Goal: Information Seeking & Learning: Learn about a topic

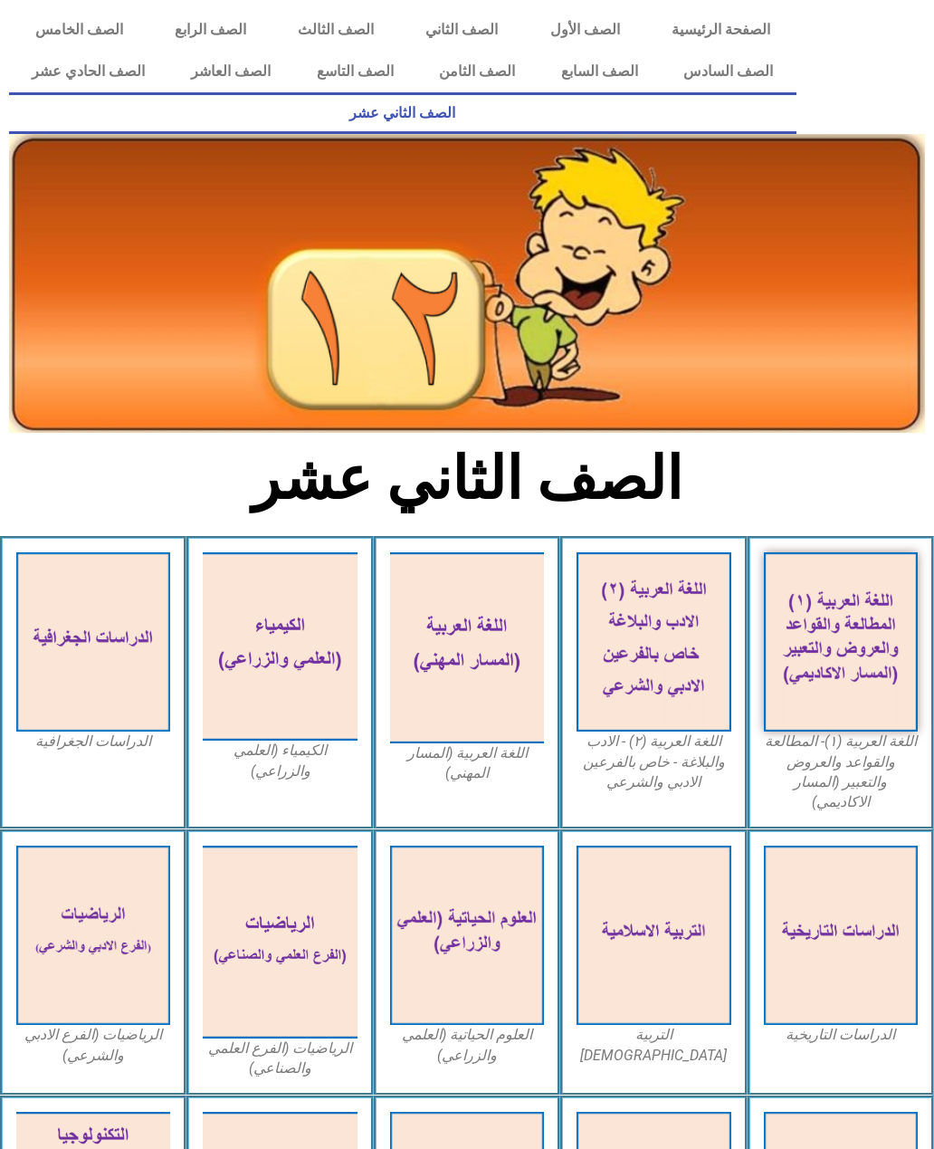
click at [884, 668] on img at bounding box center [841, 641] width 154 height 179
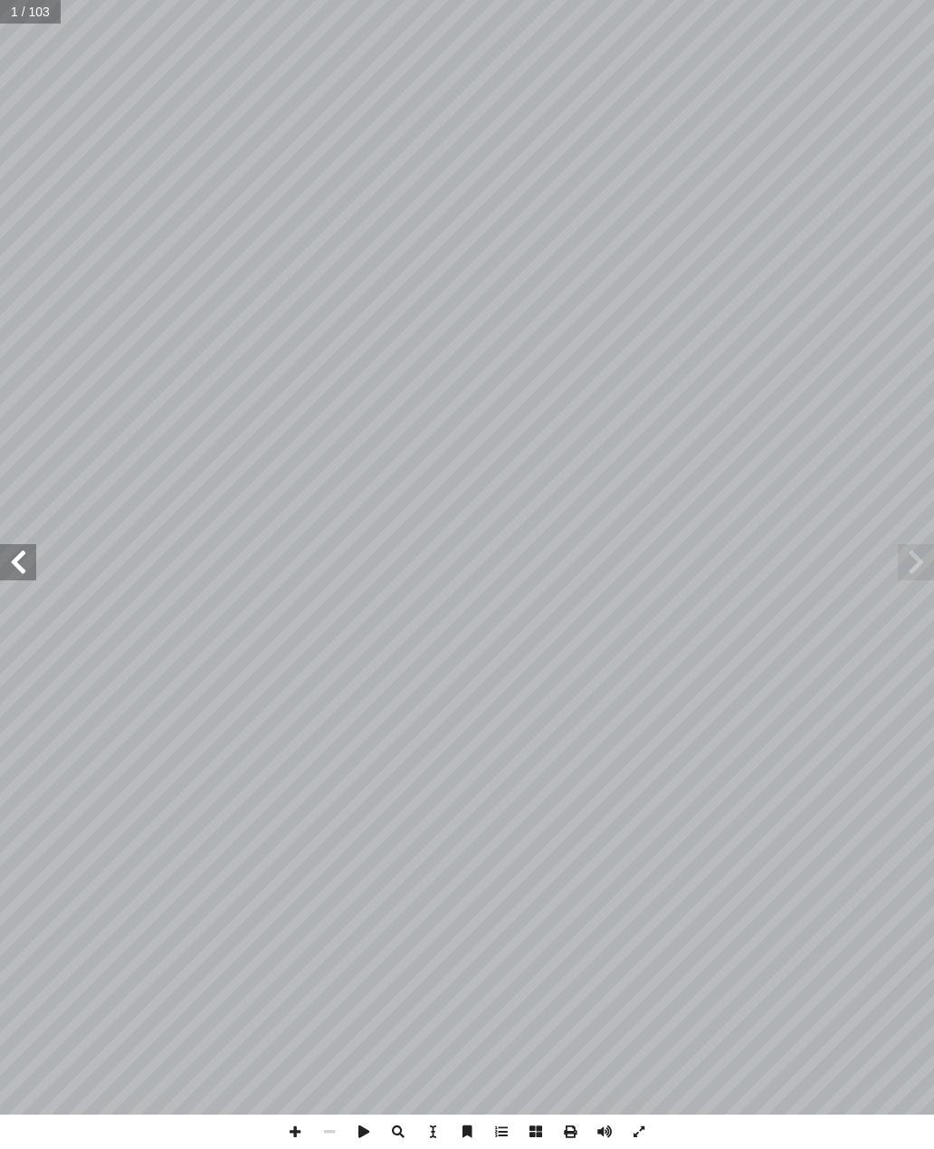
click at [27, 566] on span at bounding box center [18, 562] width 36 height 36
click at [15, 552] on span at bounding box center [18, 562] width 36 height 36
click at [18, 560] on span at bounding box center [18, 562] width 36 height 36
click at [16, 561] on span at bounding box center [18, 562] width 36 height 36
click at [16, 562] on span at bounding box center [18, 562] width 36 height 36
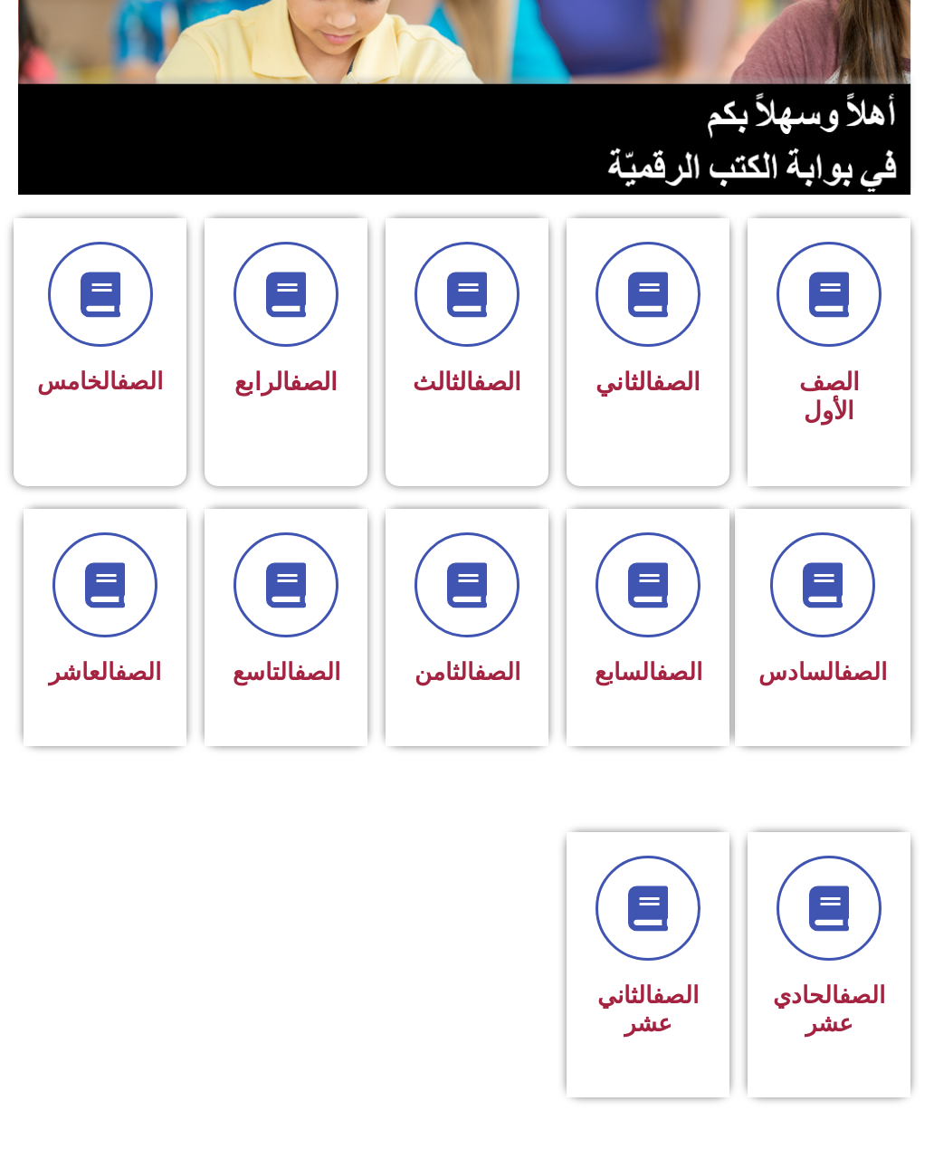
scroll to position [328, 0]
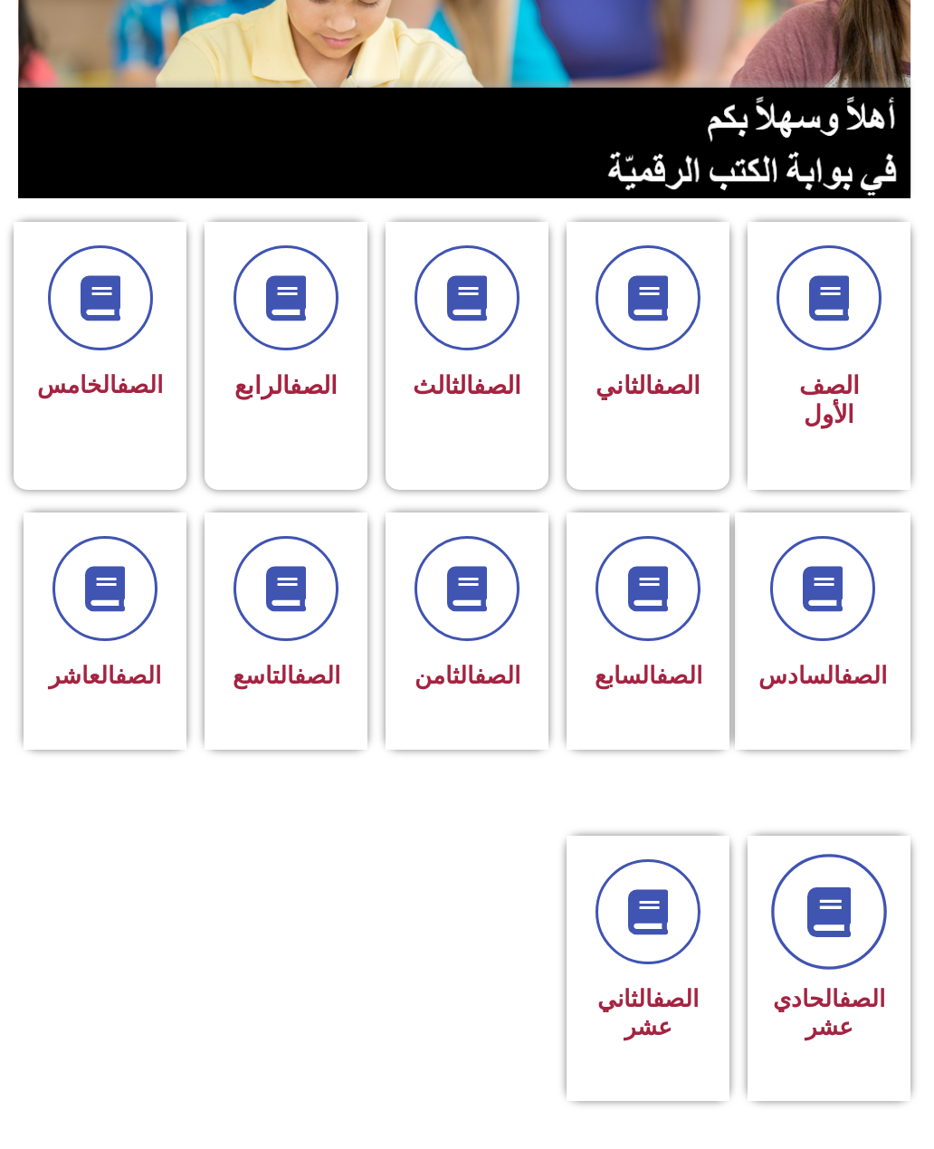
click at [846, 969] on link at bounding box center [829, 912] width 116 height 116
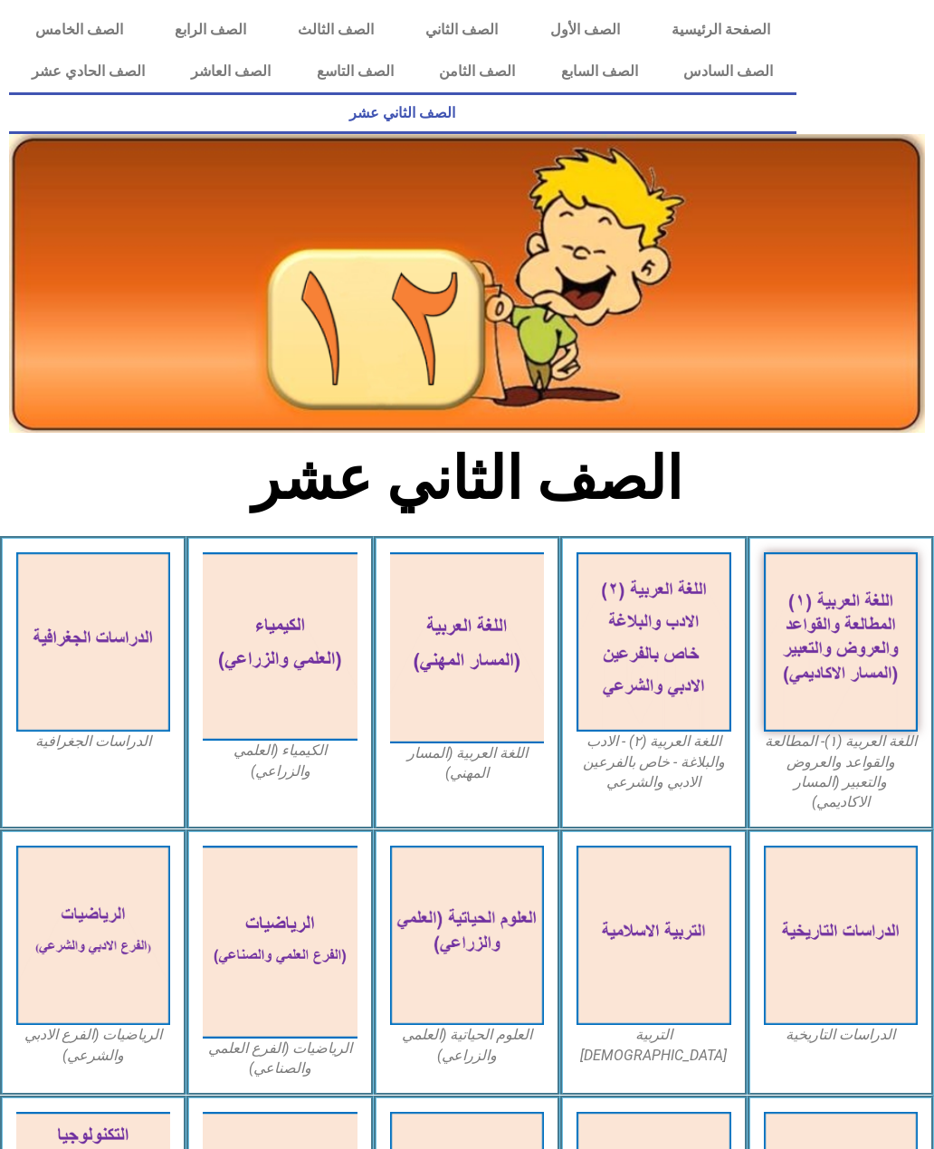
click at [300, 671] on img at bounding box center [280, 646] width 154 height 188
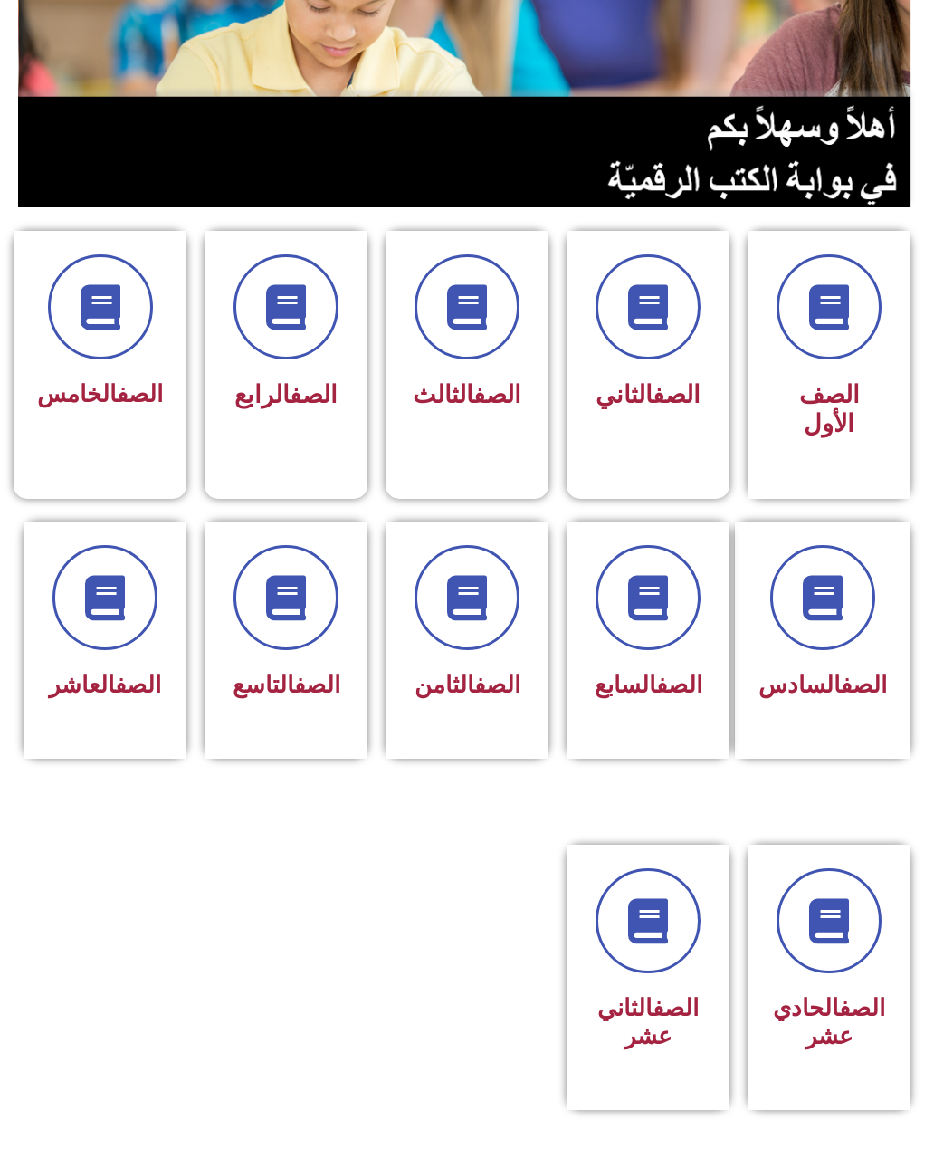
scroll to position [317, 0]
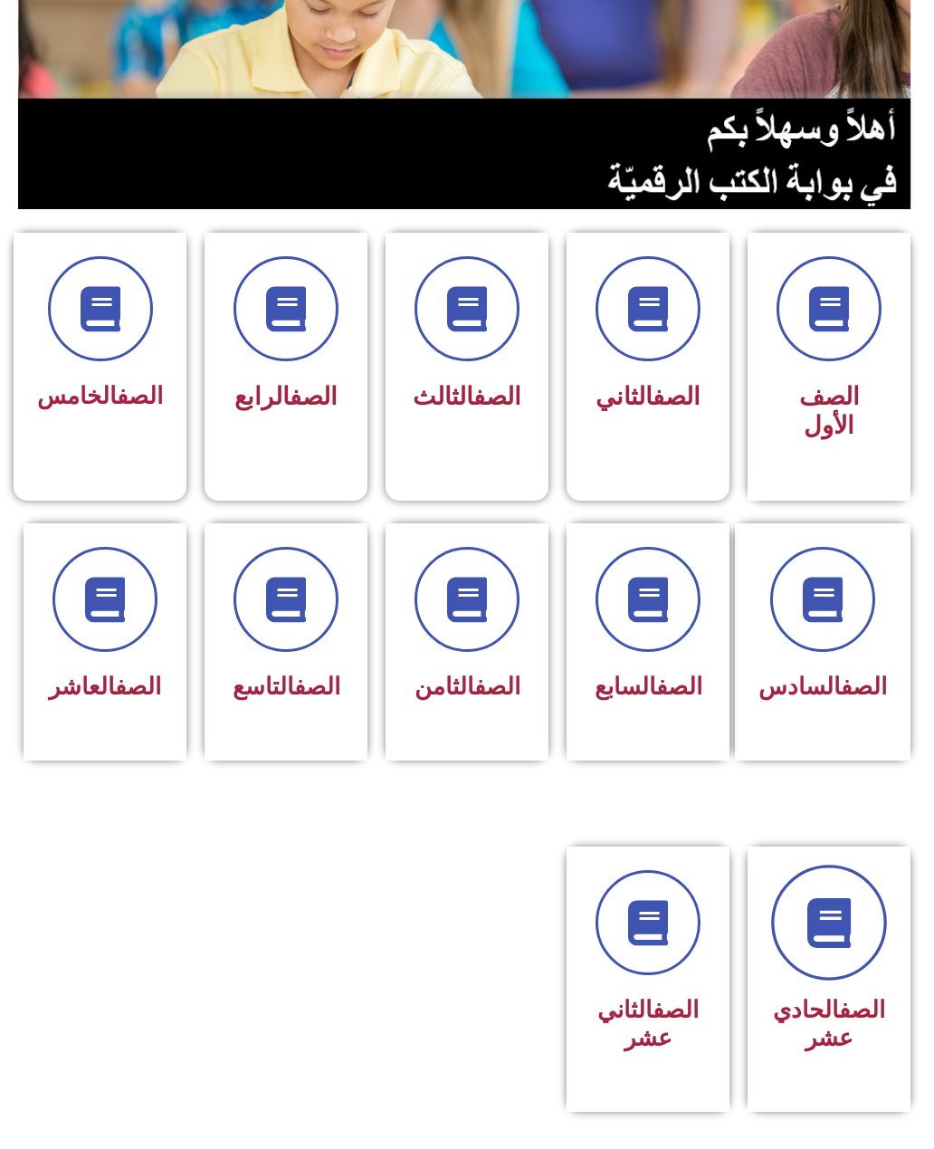
click at [839, 980] on link at bounding box center [829, 922] width 116 height 116
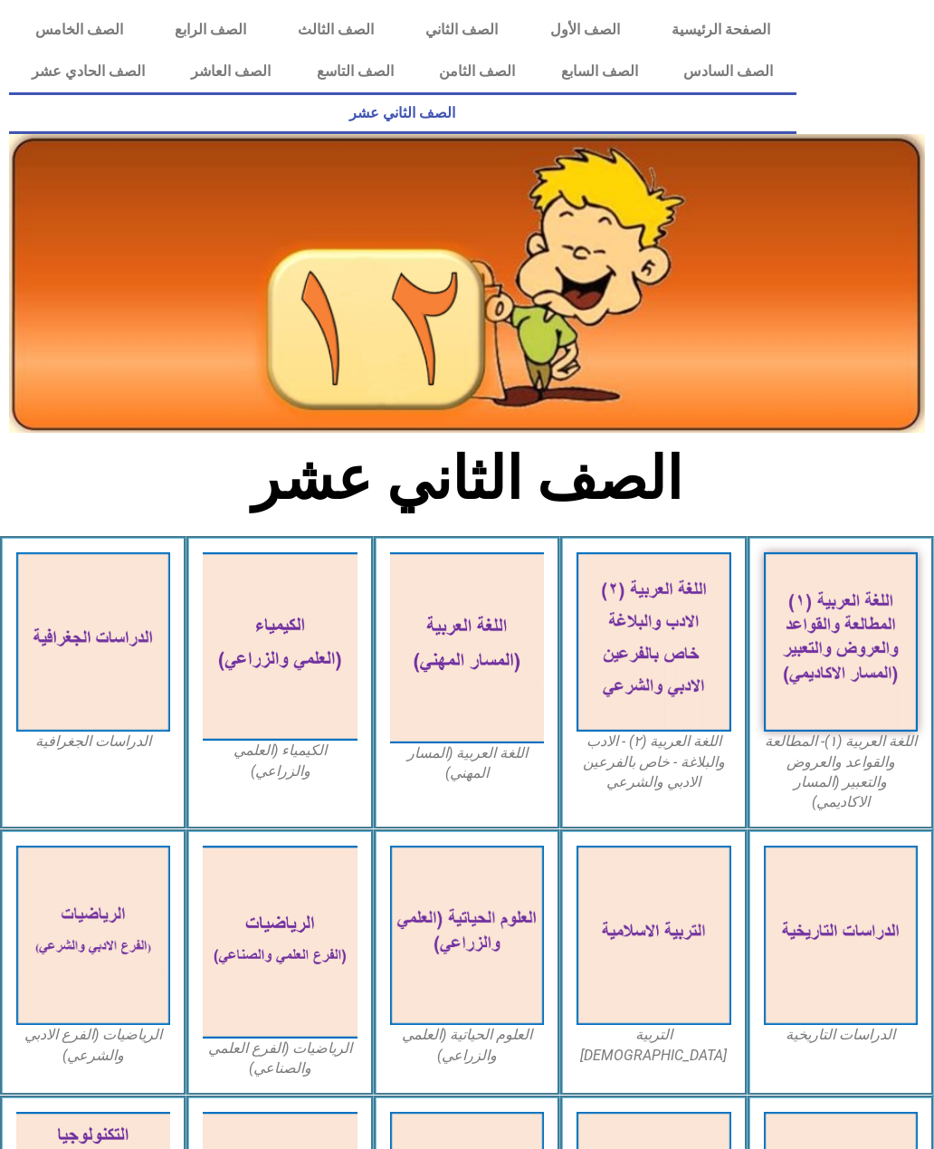
click at [96, 61] on link "الصف الحادي عشر" at bounding box center [88, 72] width 159 height 42
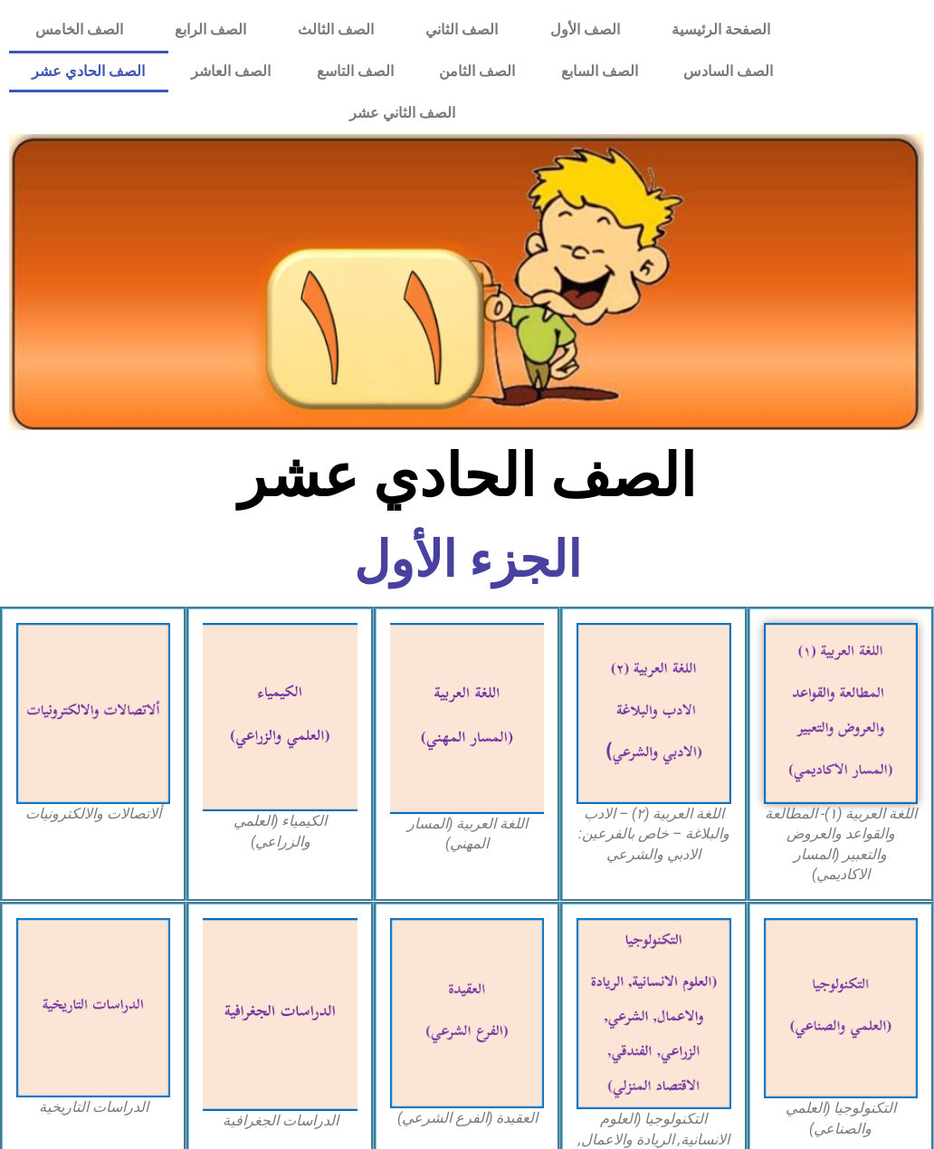
click at [863, 720] on img at bounding box center [841, 713] width 154 height 181
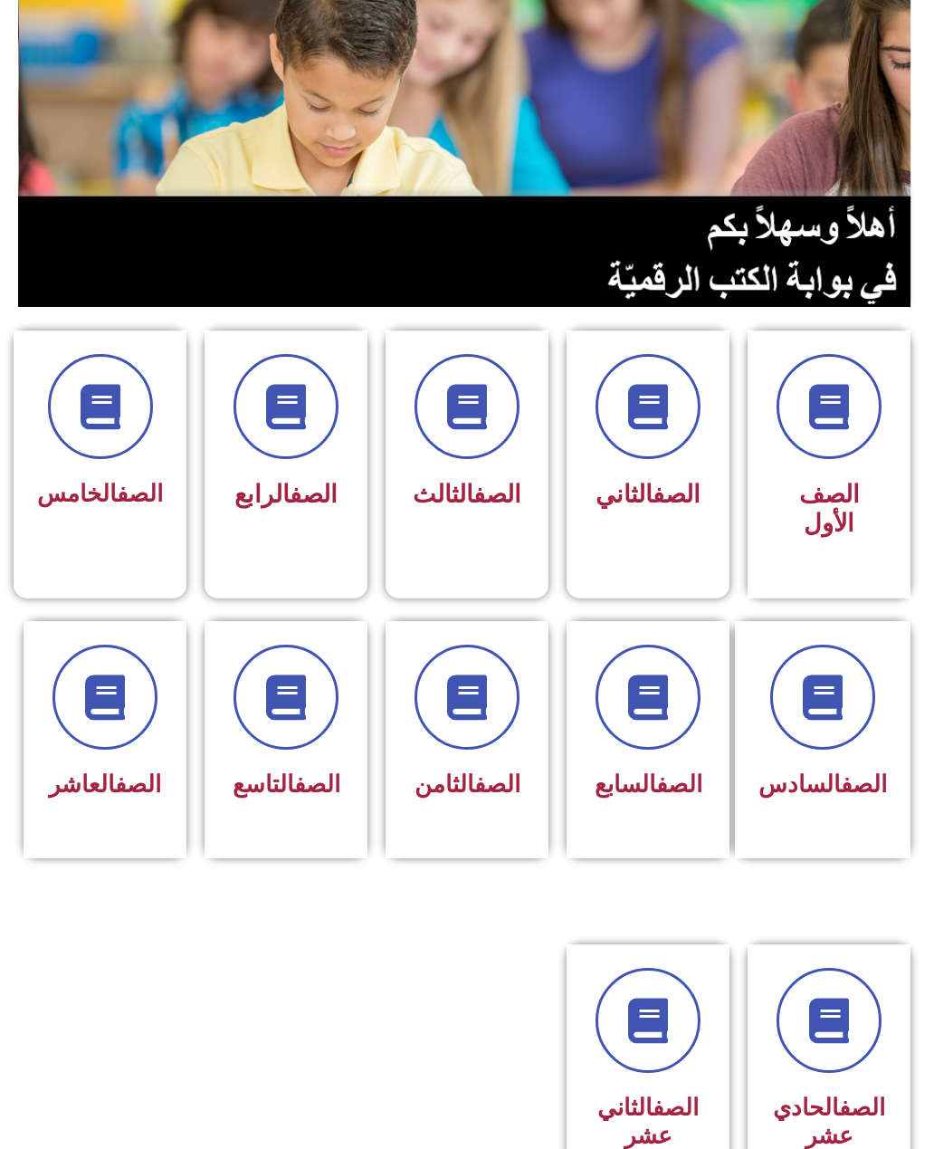
scroll to position [236, 0]
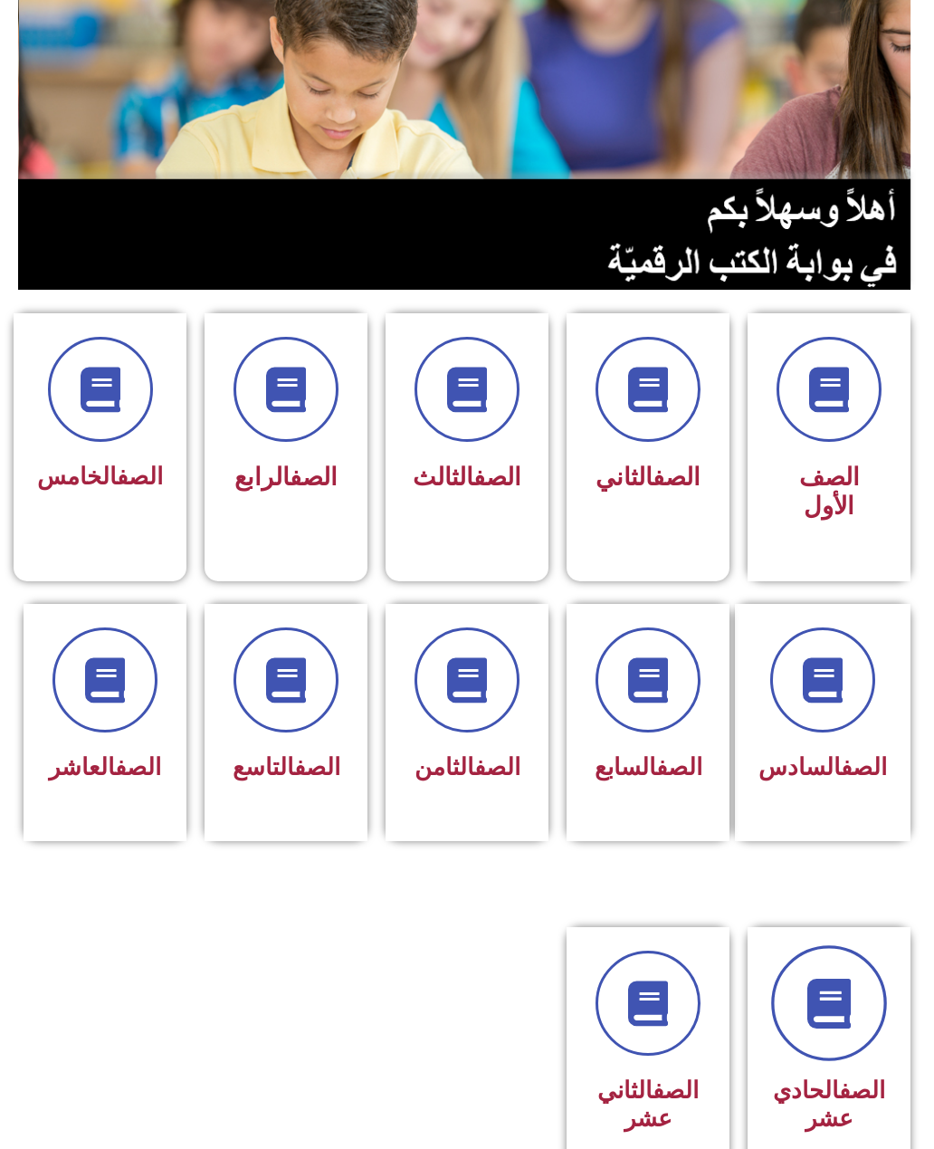
click at [846, 1028] on icon at bounding box center [830, 1003] width 50 height 50
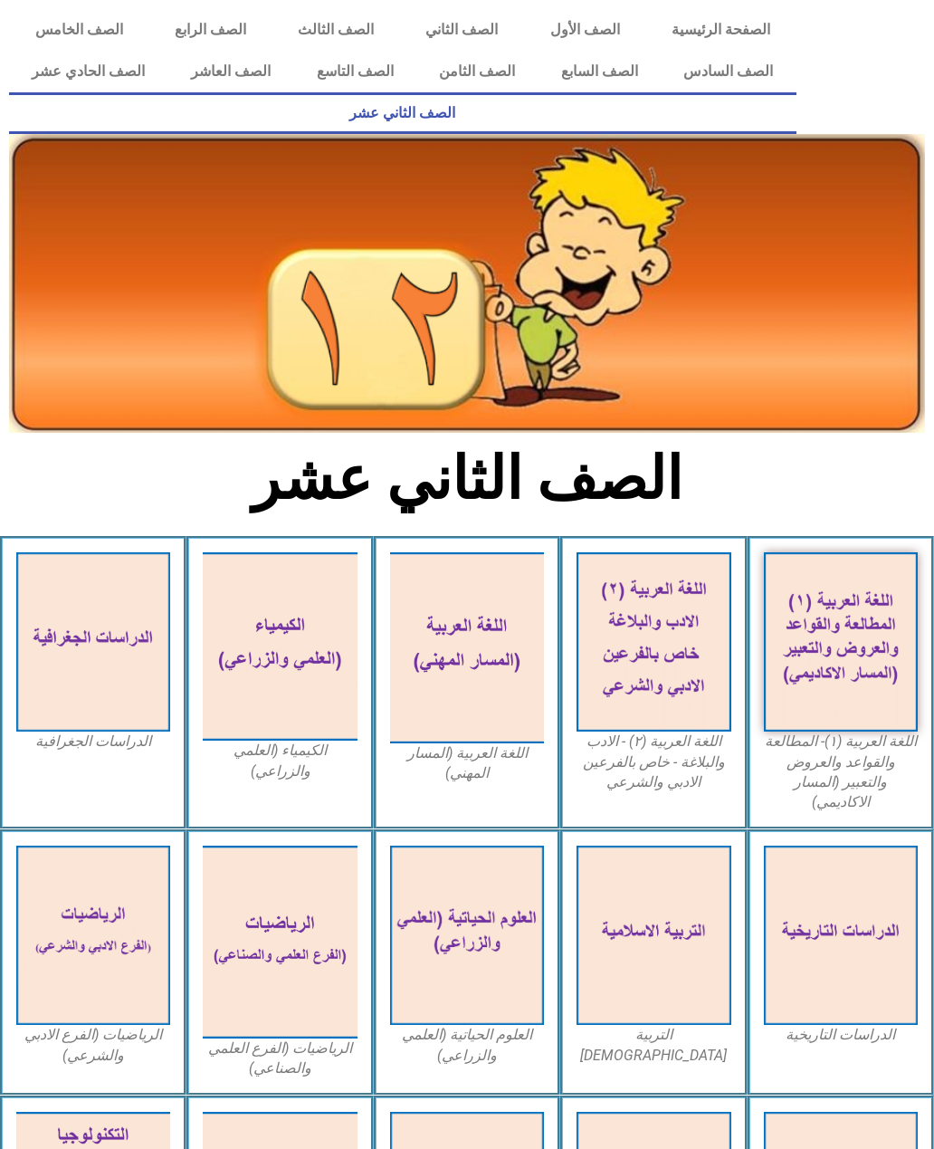
click at [118, 68] on link "الصف الحادي عشر" at bounding box center [88, 72] width 159 height 42
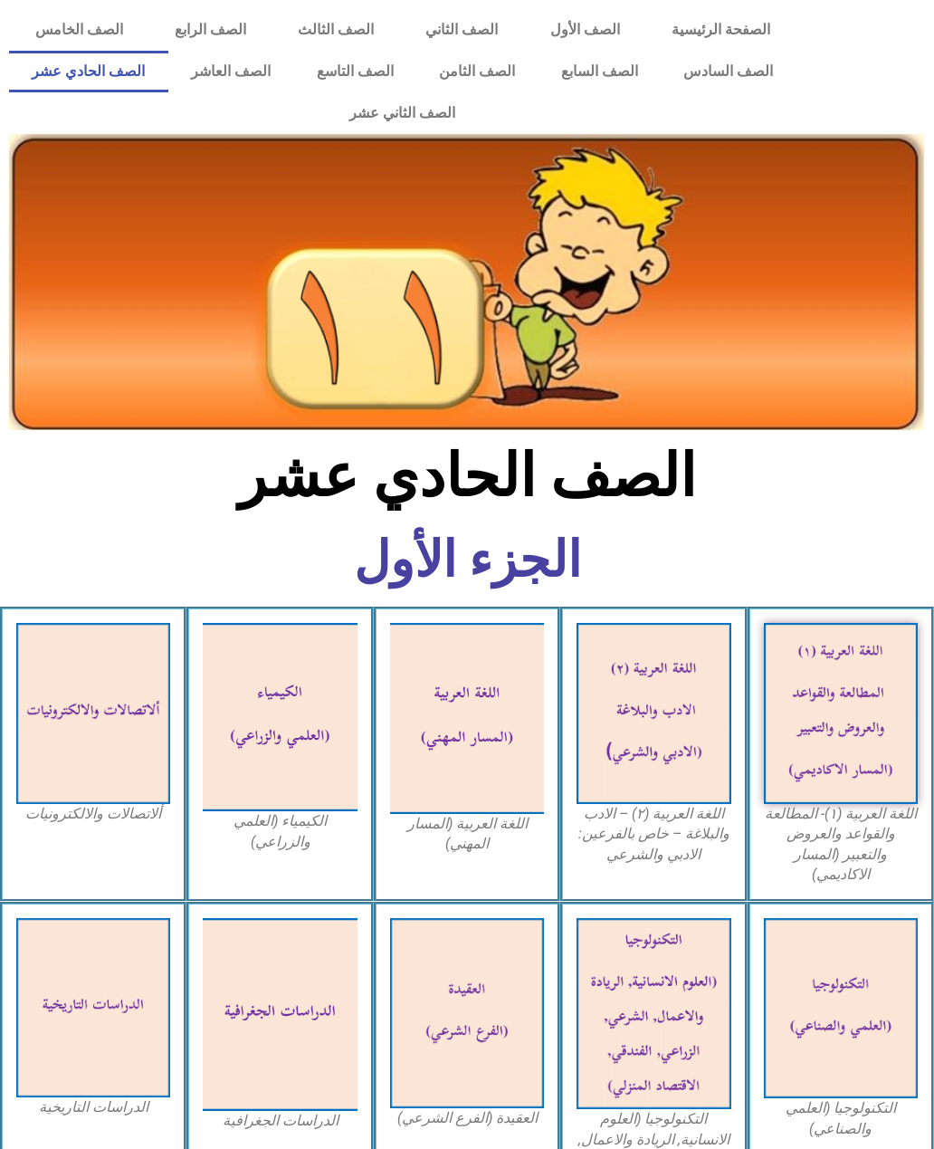
click at [309, 748] on img at bounding box center [280, 717] width 154 height 188
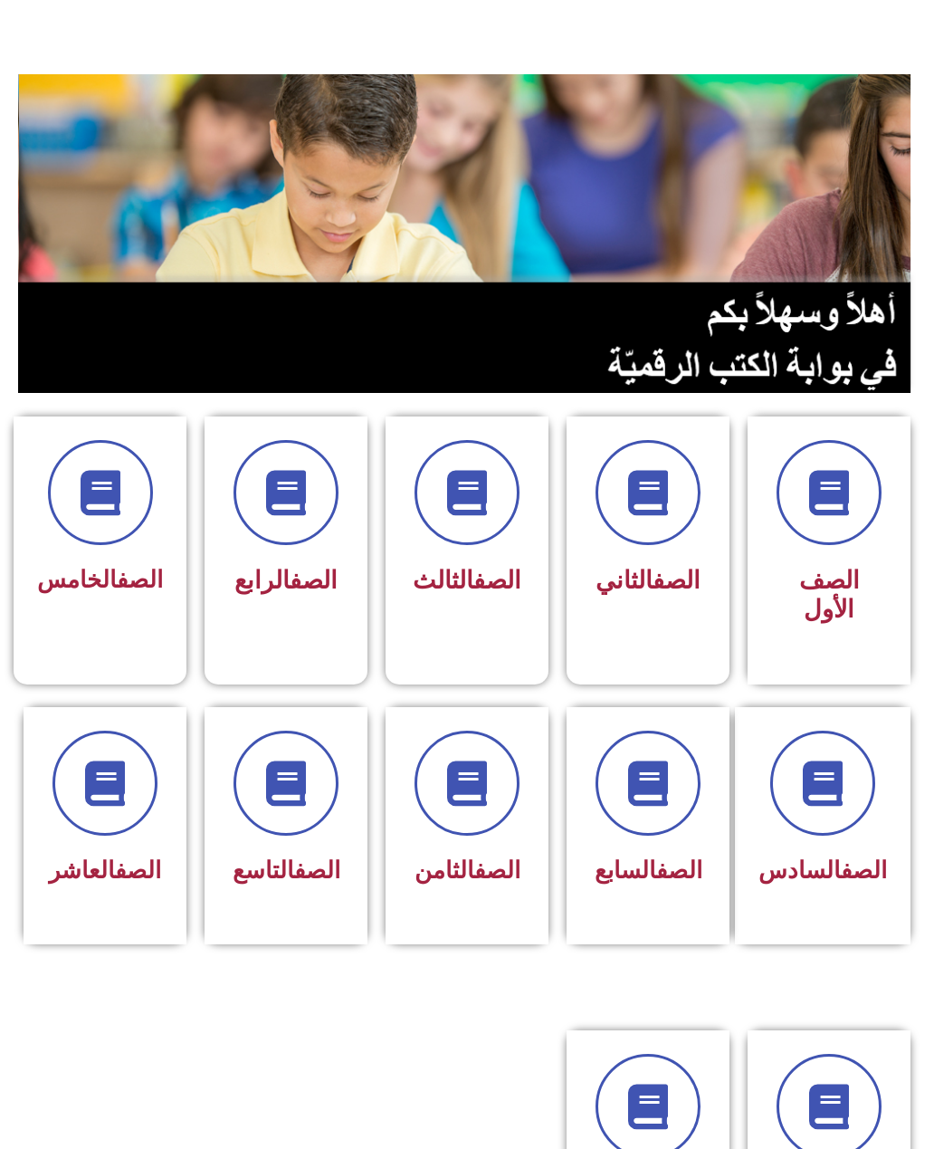
scroll to position [133, 0]
click at [823, 1113] on icon at bounding box center [830, 1107] width 50 height 50
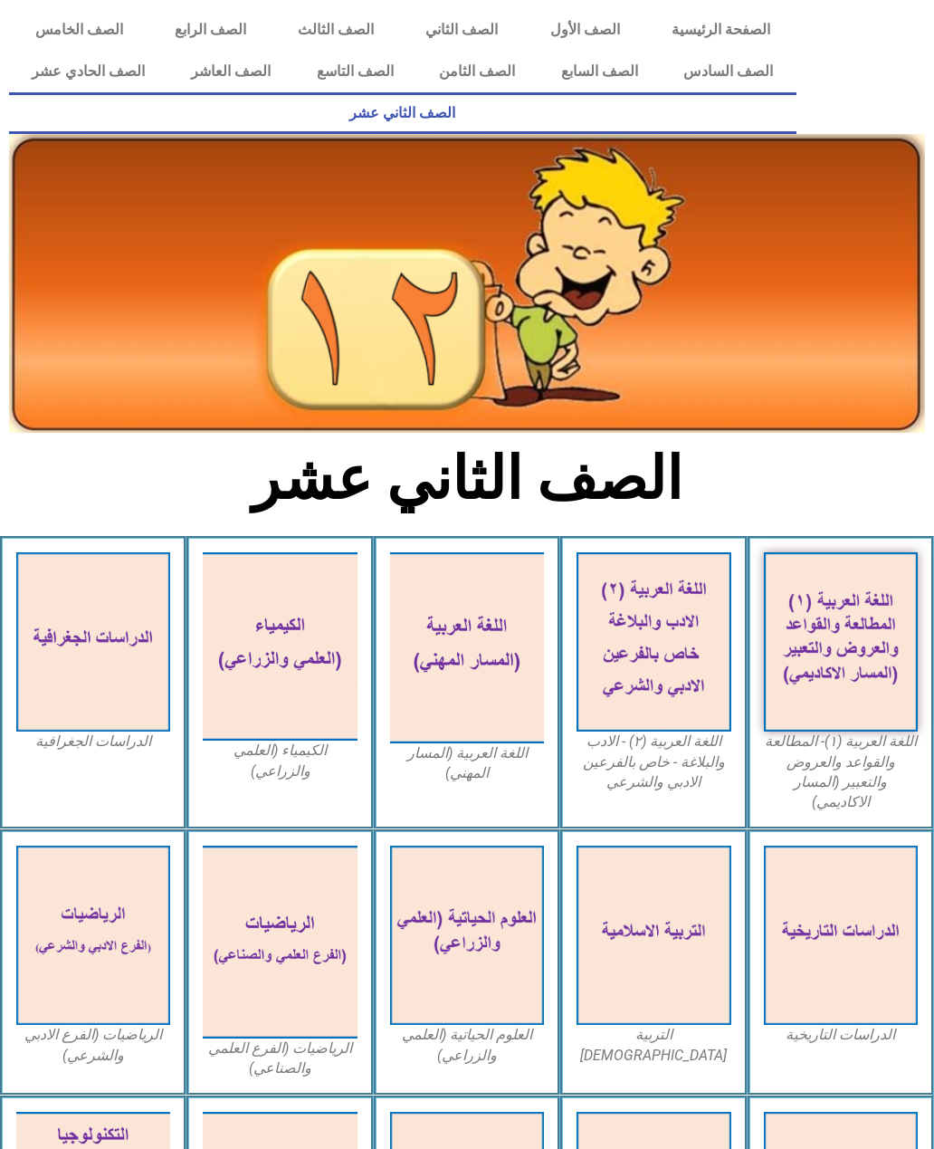
click at [129, 73] on link "الصف الحادي عشر" at bounding box center [88, 72] width 159 height 42
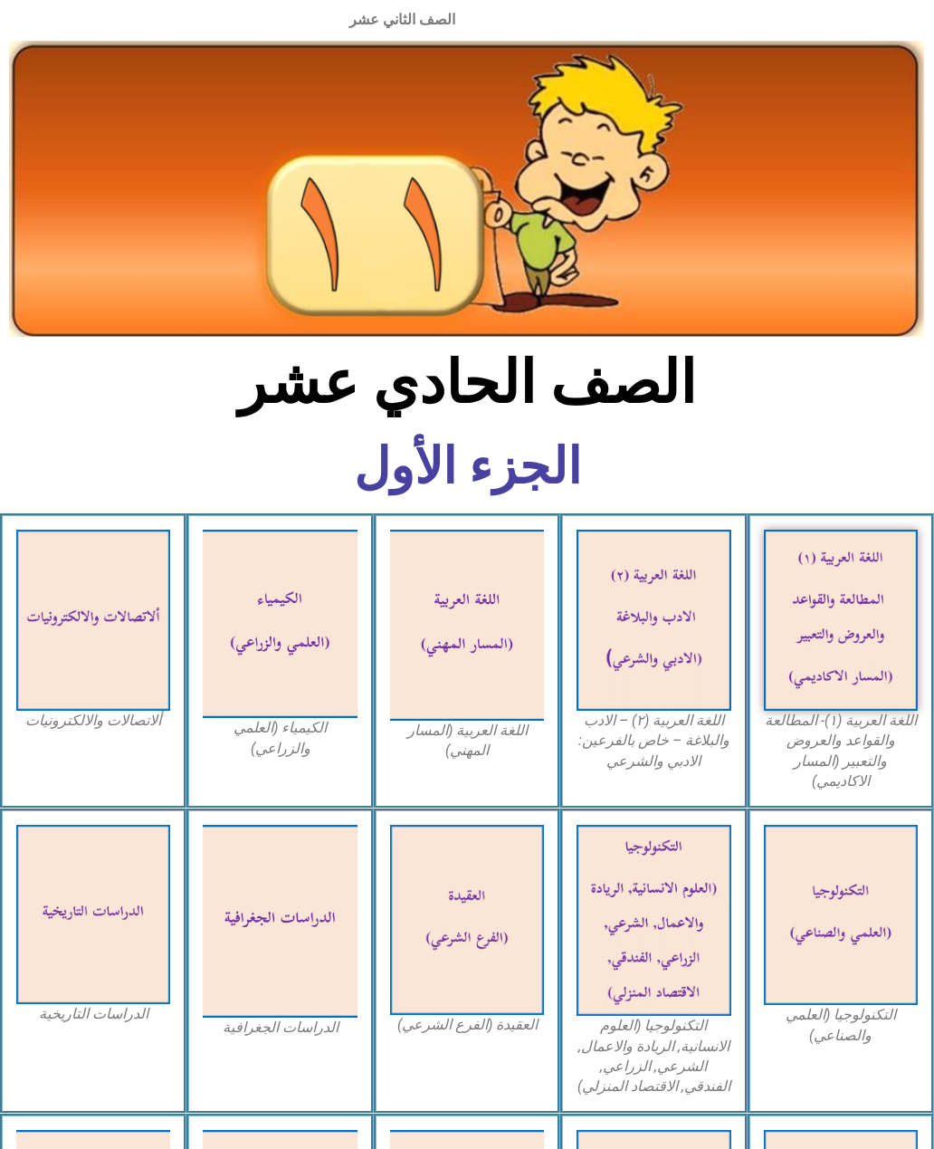
scroll to position [93, 0]
click at [846, 930] on img at bounding box center [841, 915] width 154 height 181
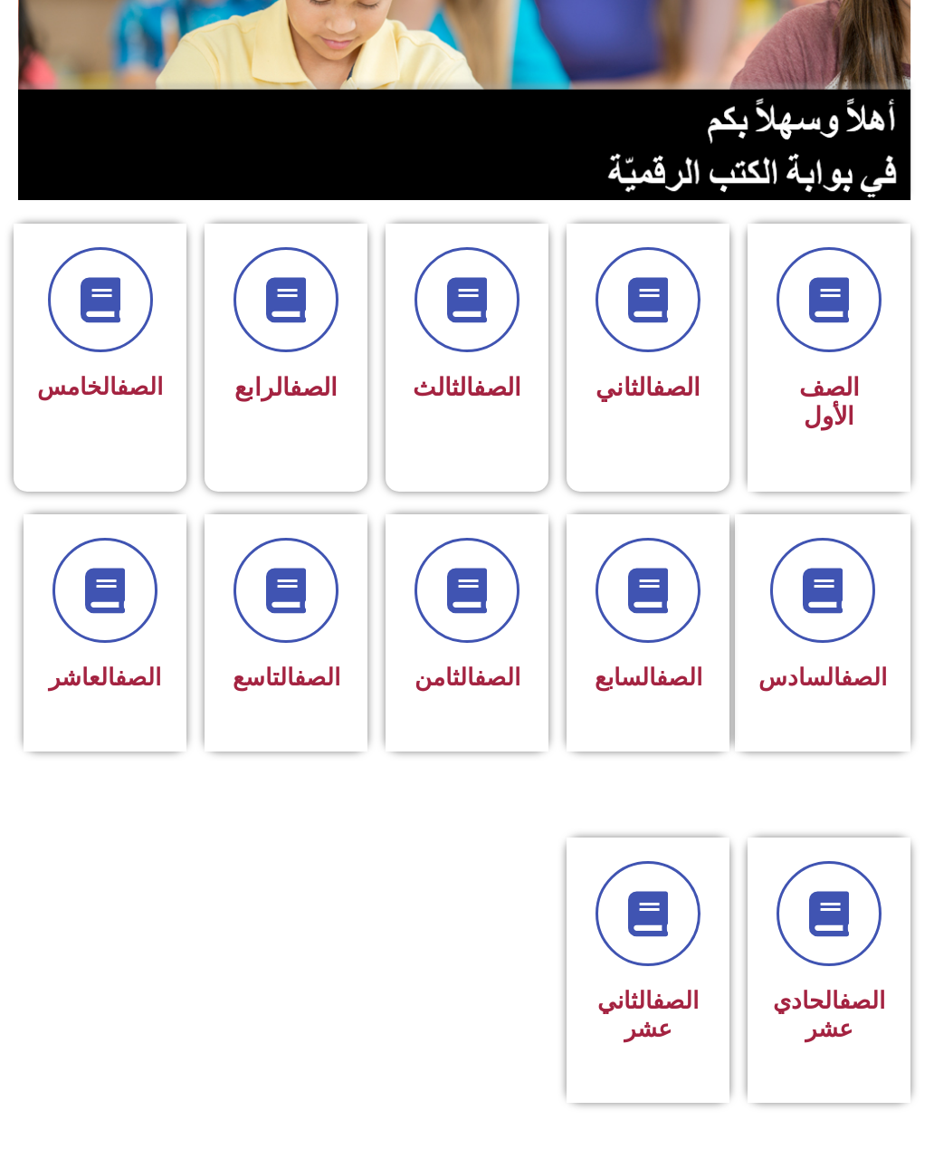
scroll to position [328, 0]
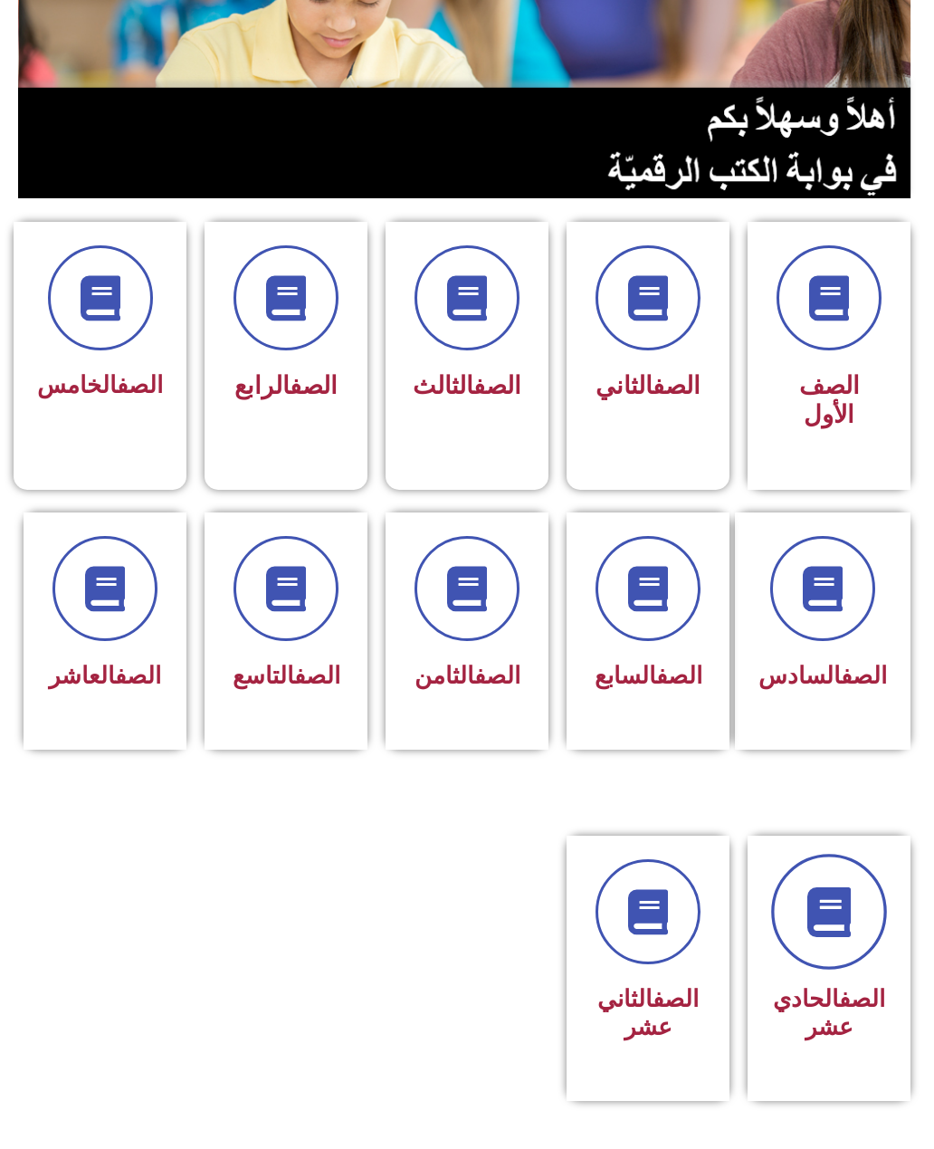
click at [834, 937] on icon at bounding box center [830, 912] width 50 height 50
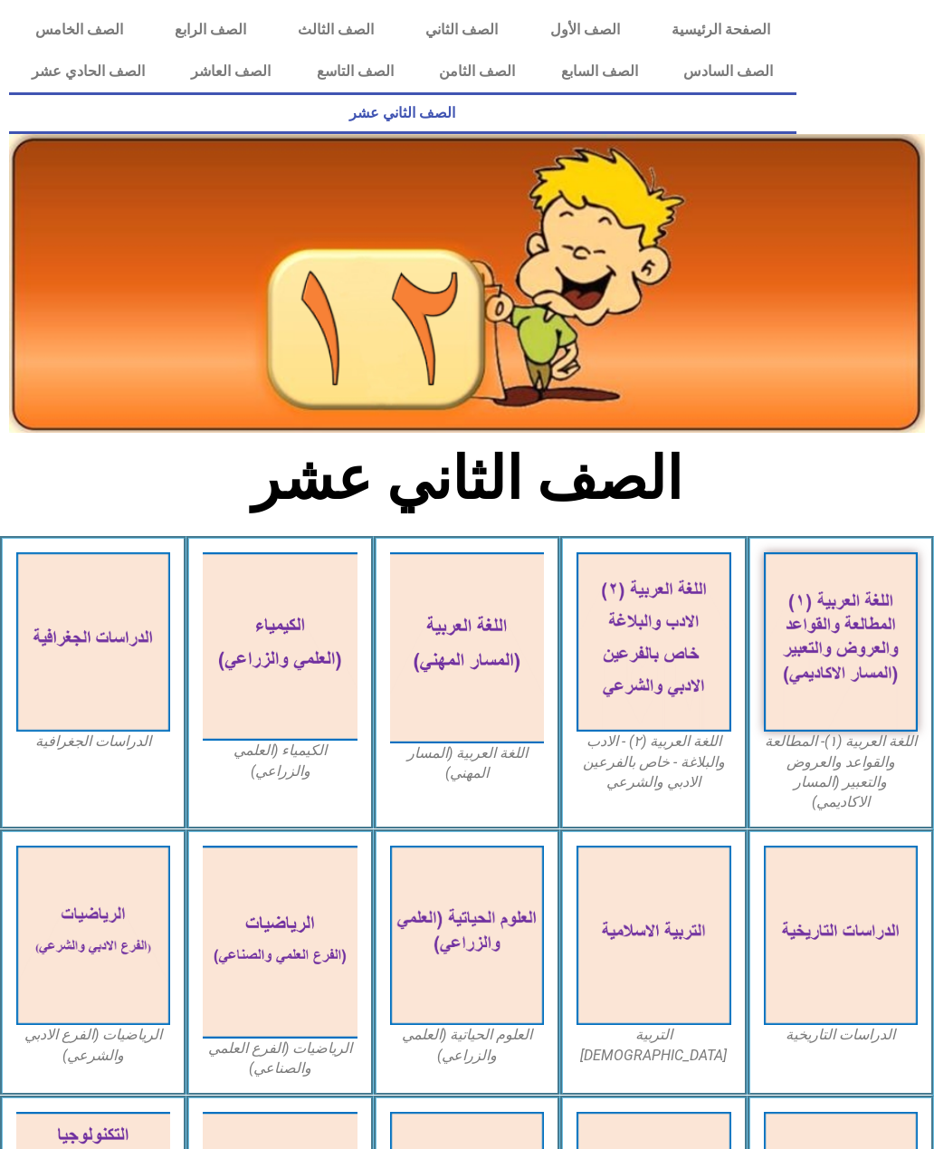
click at [122, 73] on link "الصف الحادي عشر" at bounding box center [88, 72] width 159 height 42
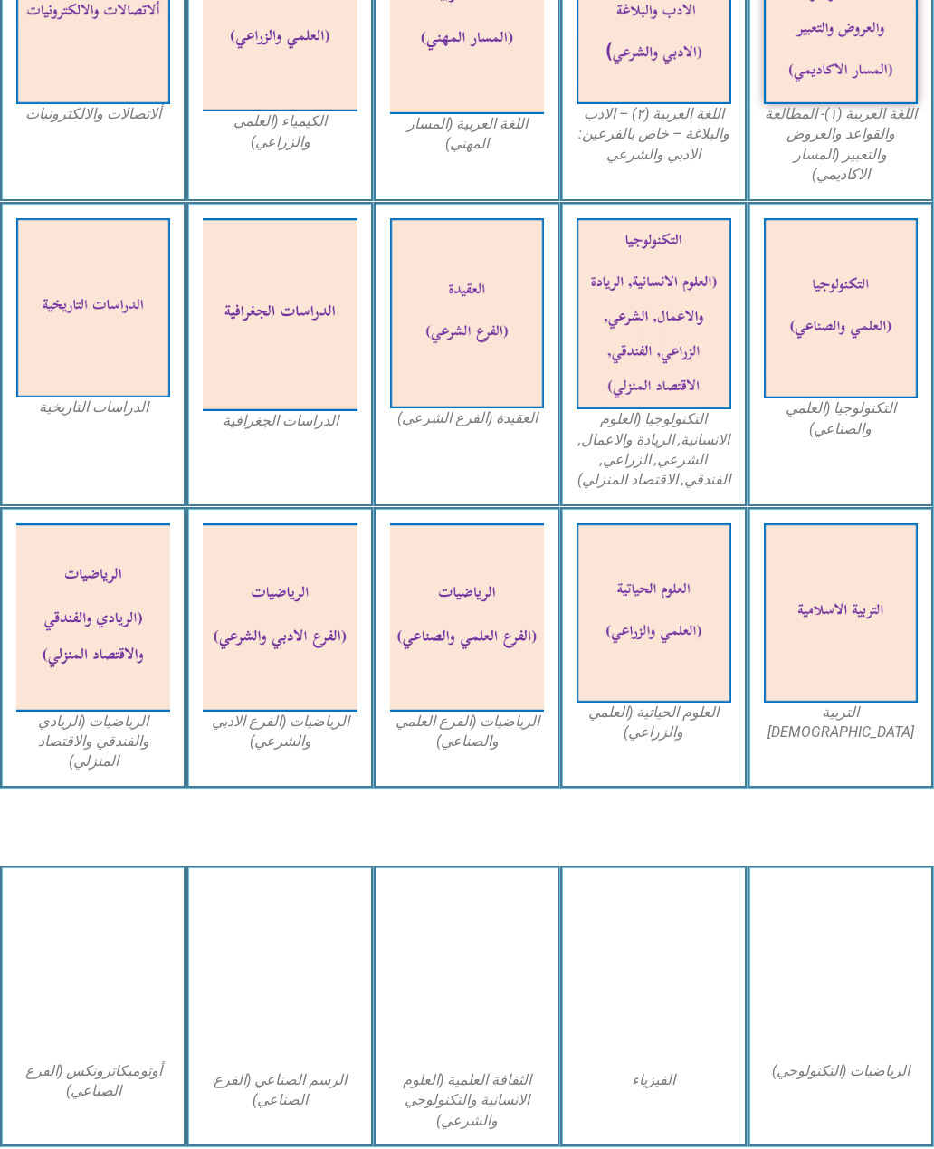
scroll to position [700, 0]
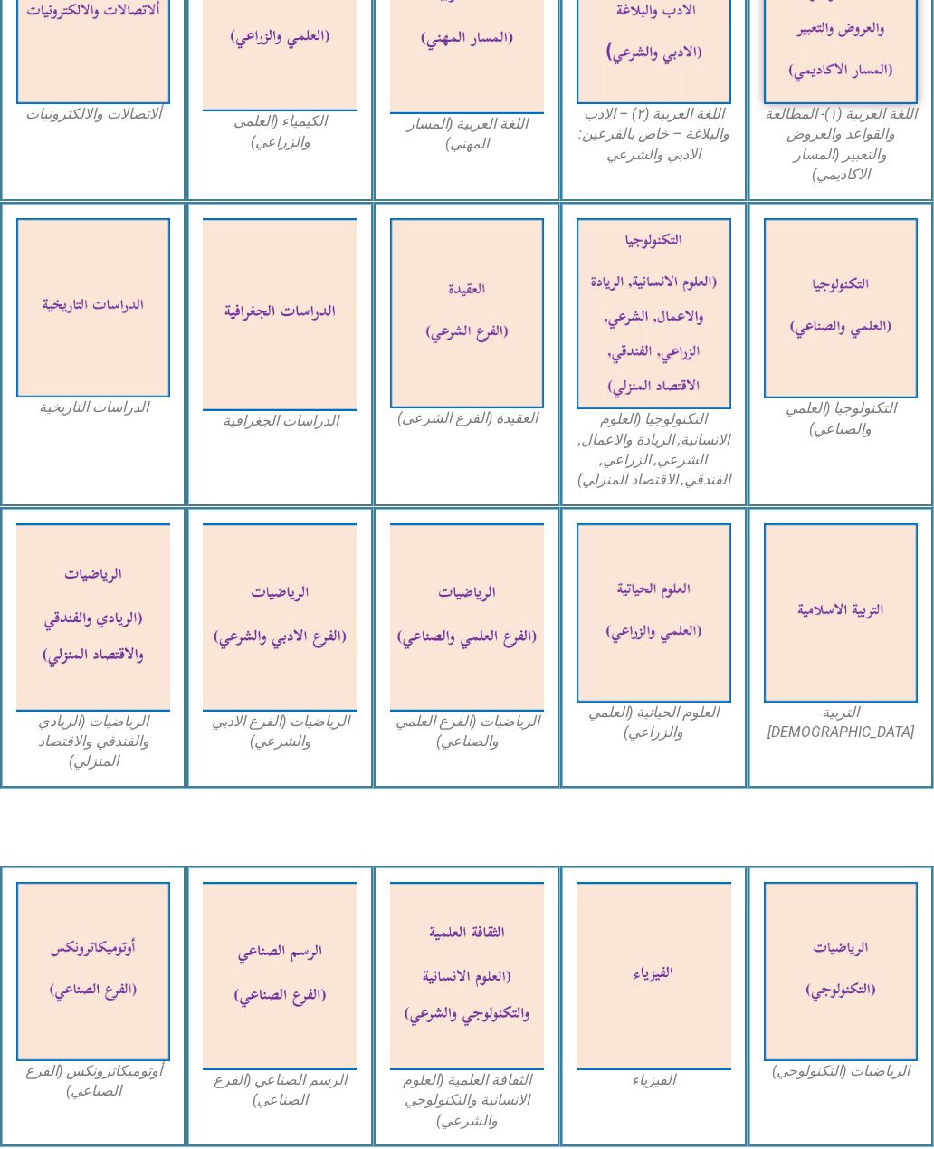
click at [854, 631] on img at bounding box center [841, 612] width 154 height 179
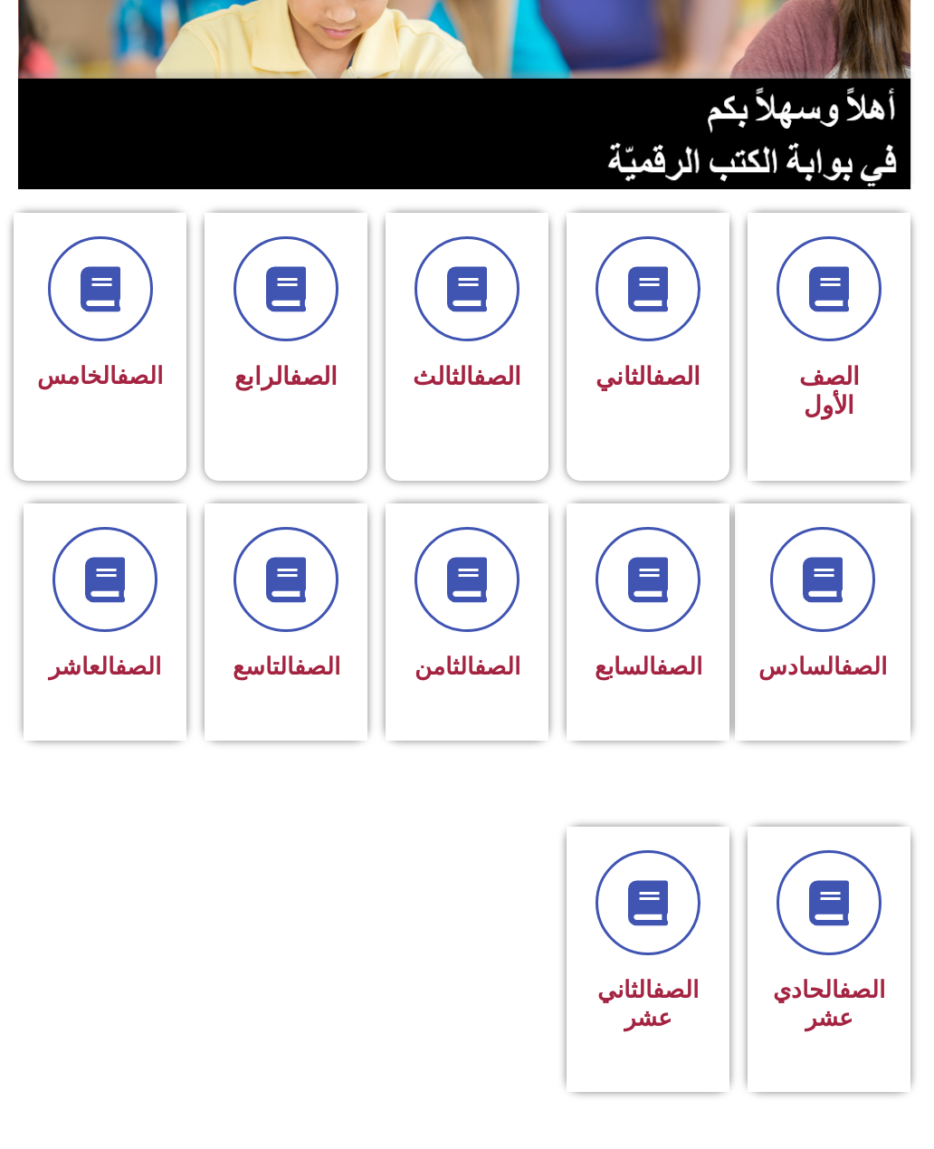
scroll to position [337, 0]
click at [827, 960] on link at bounding box center [829, 902] width 116 height 116
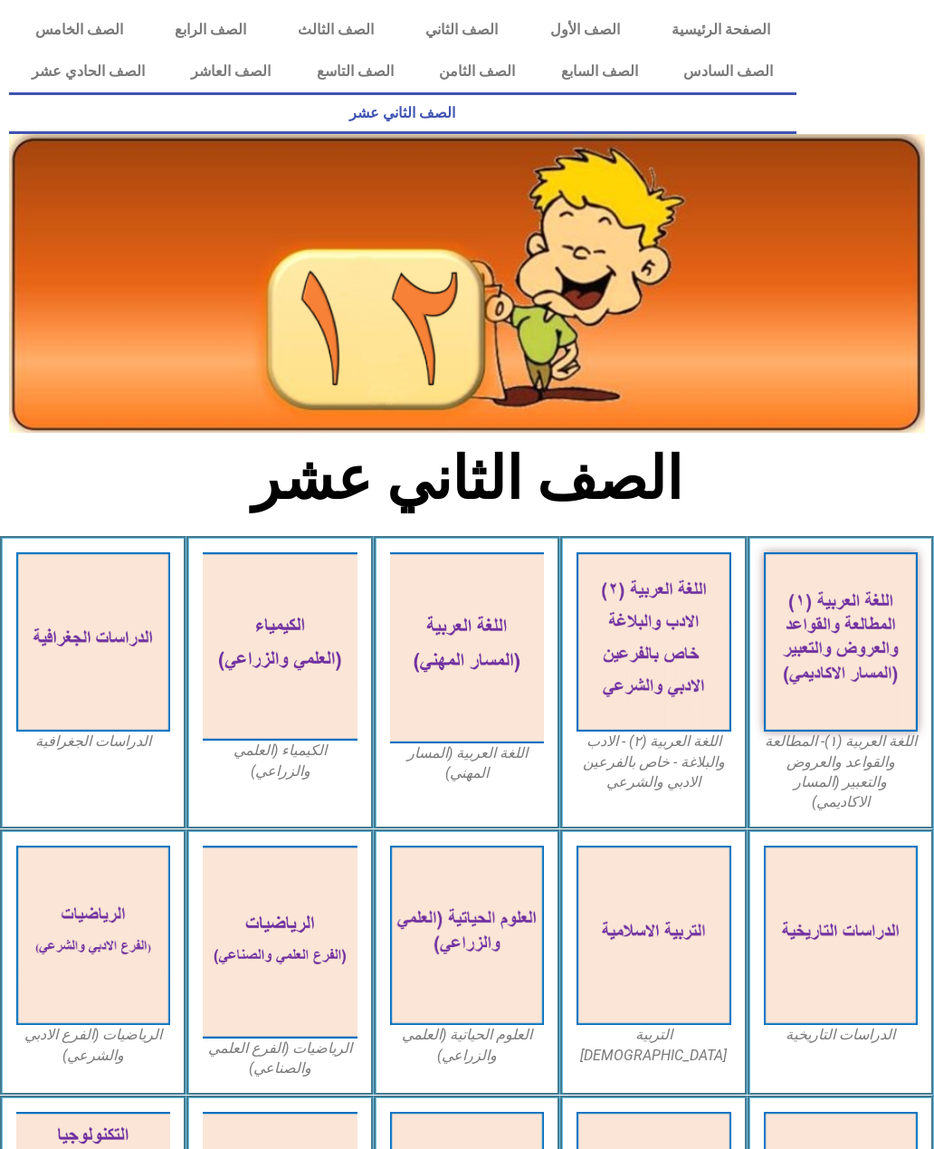
click at [88, 70] on link "الصف الحادي عشر" at bounding box center [88, 72] width 159 height 42
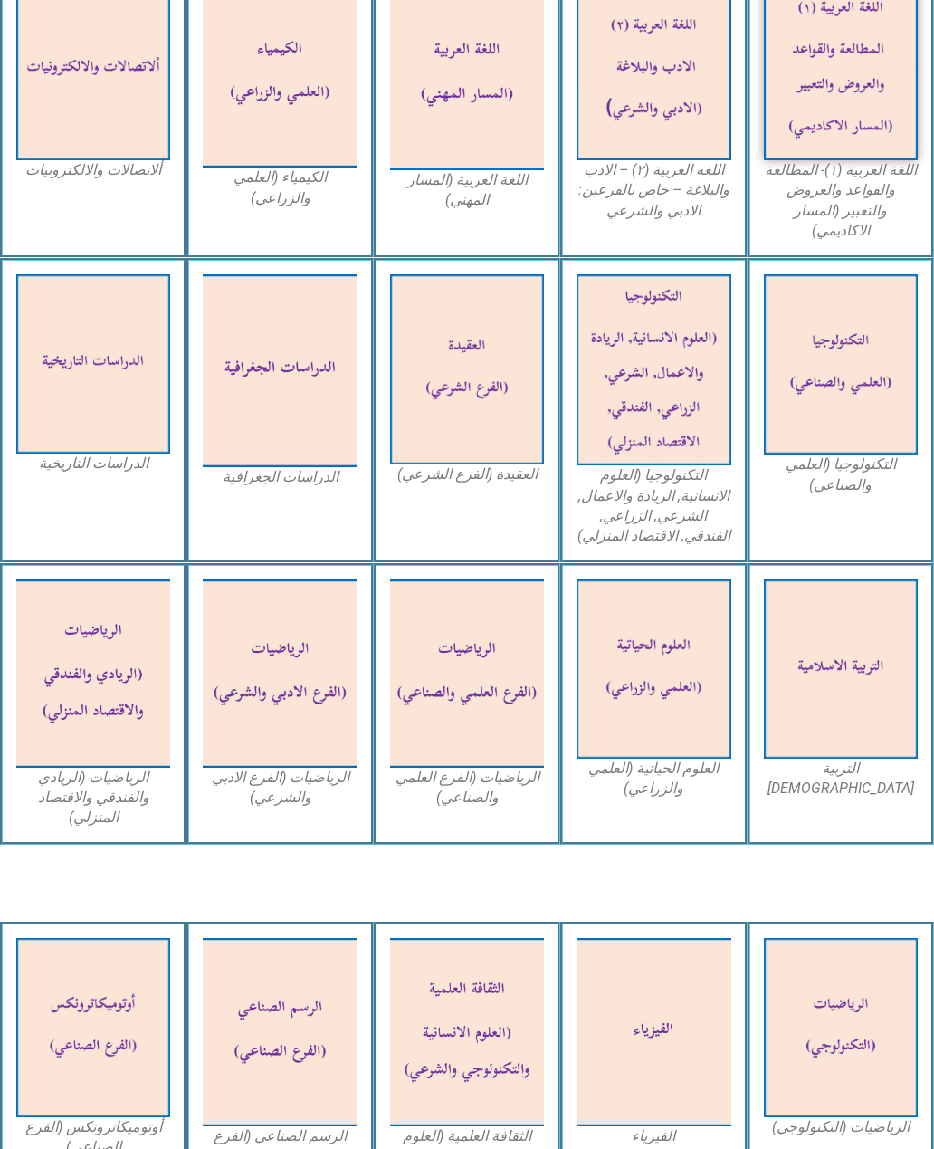
scroll to position [642, 0]
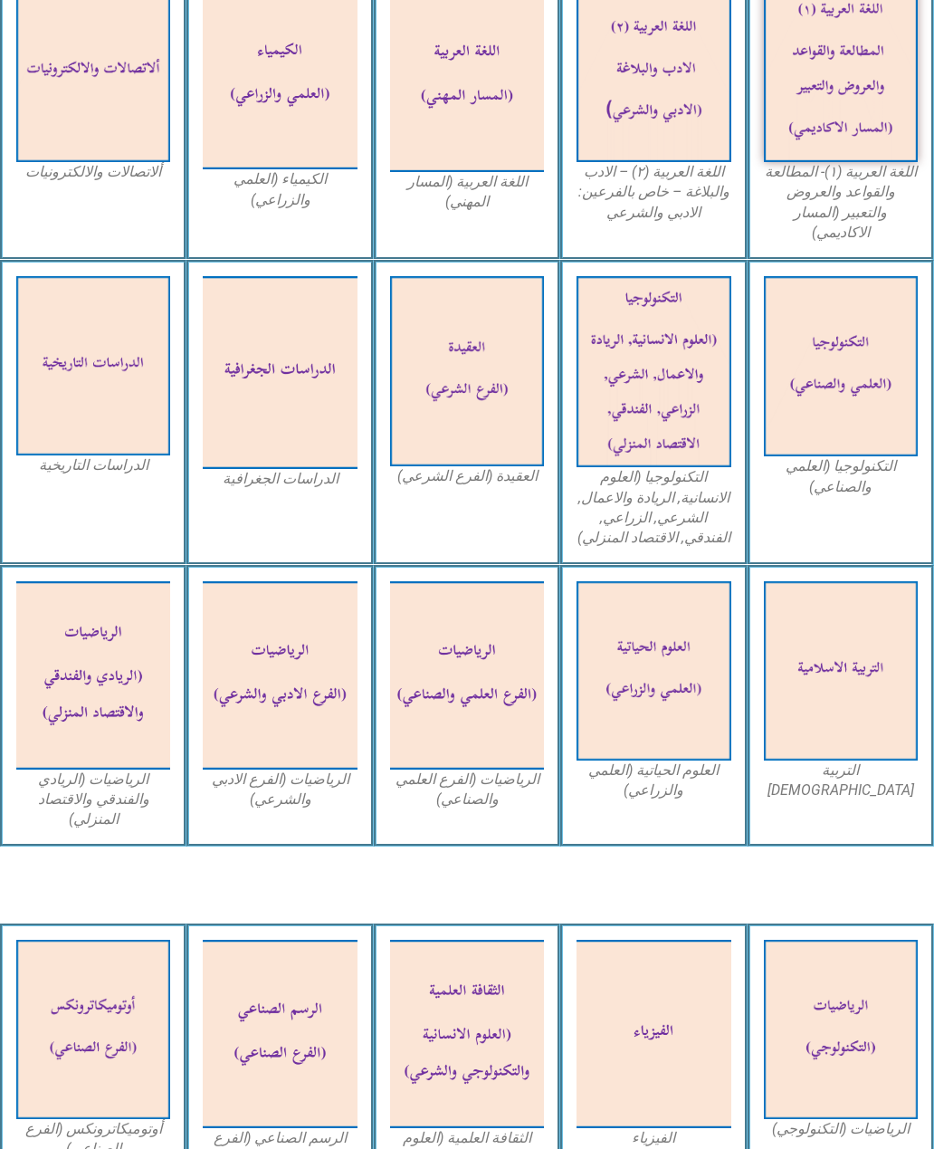
click at [692, 674] on img at bounding box center [654, 670] width 154 height 179
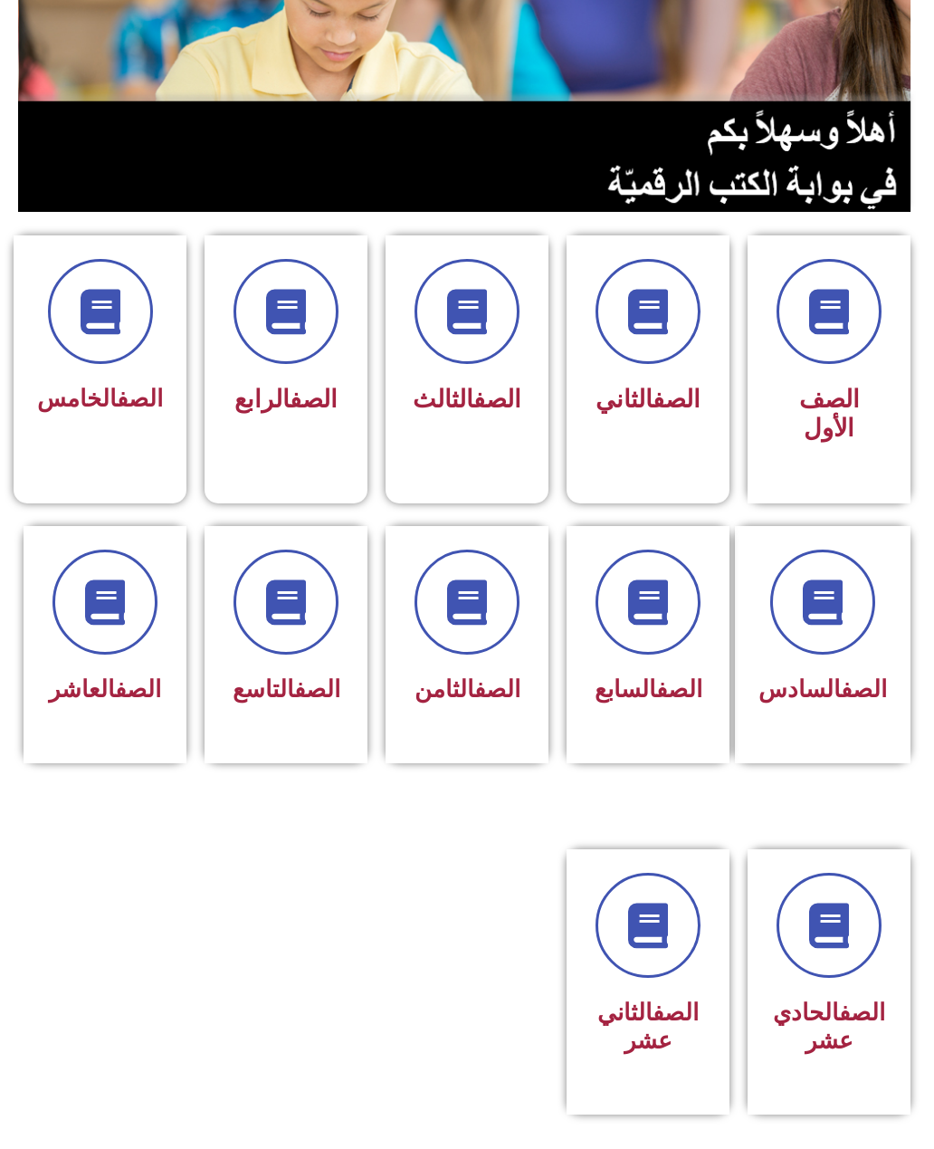
scroll to position [319, 0]
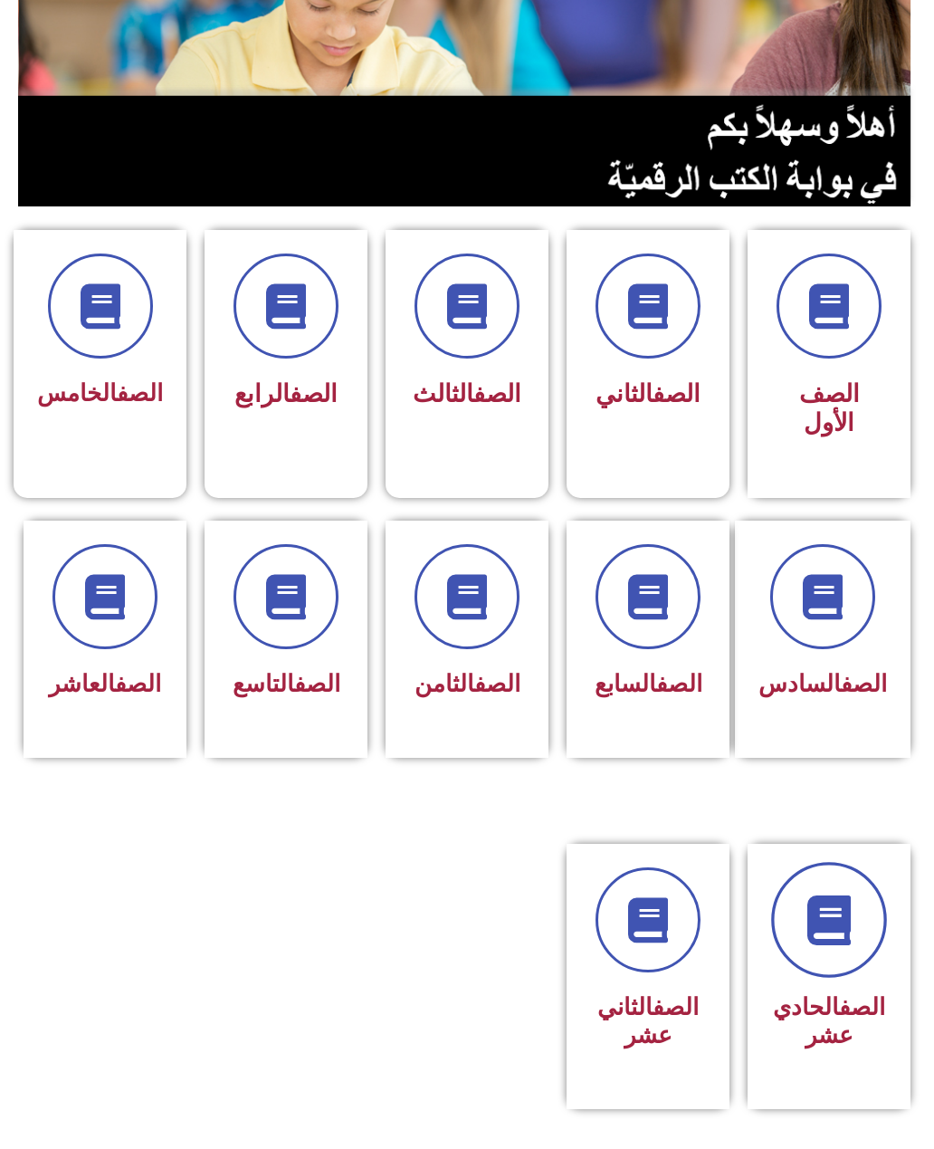
click at [823, 945] on icon at bounding box center [830, 920] width 50 height 50
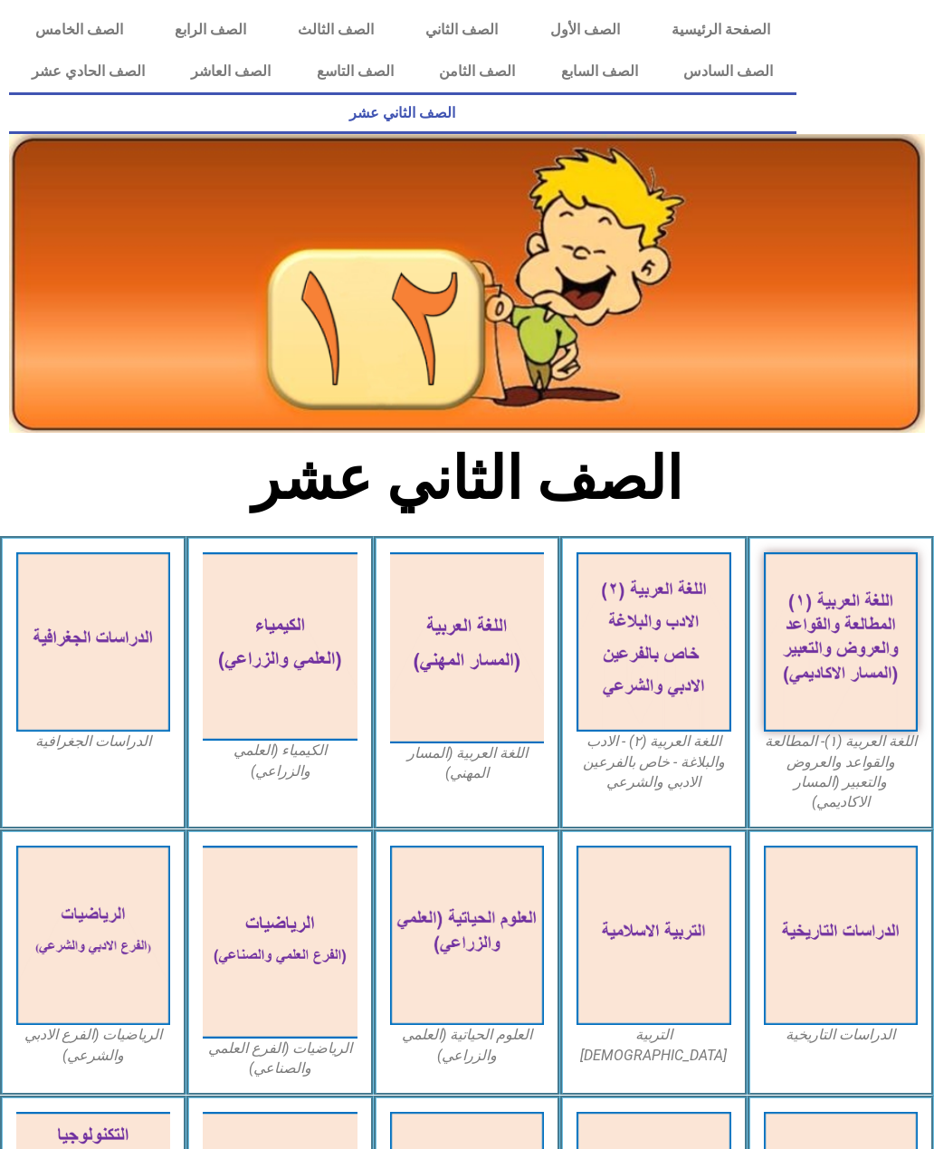
click at [125, 76] on link "الصف الحادي عشر" at bounding box center [88, 72] width 159 height 42
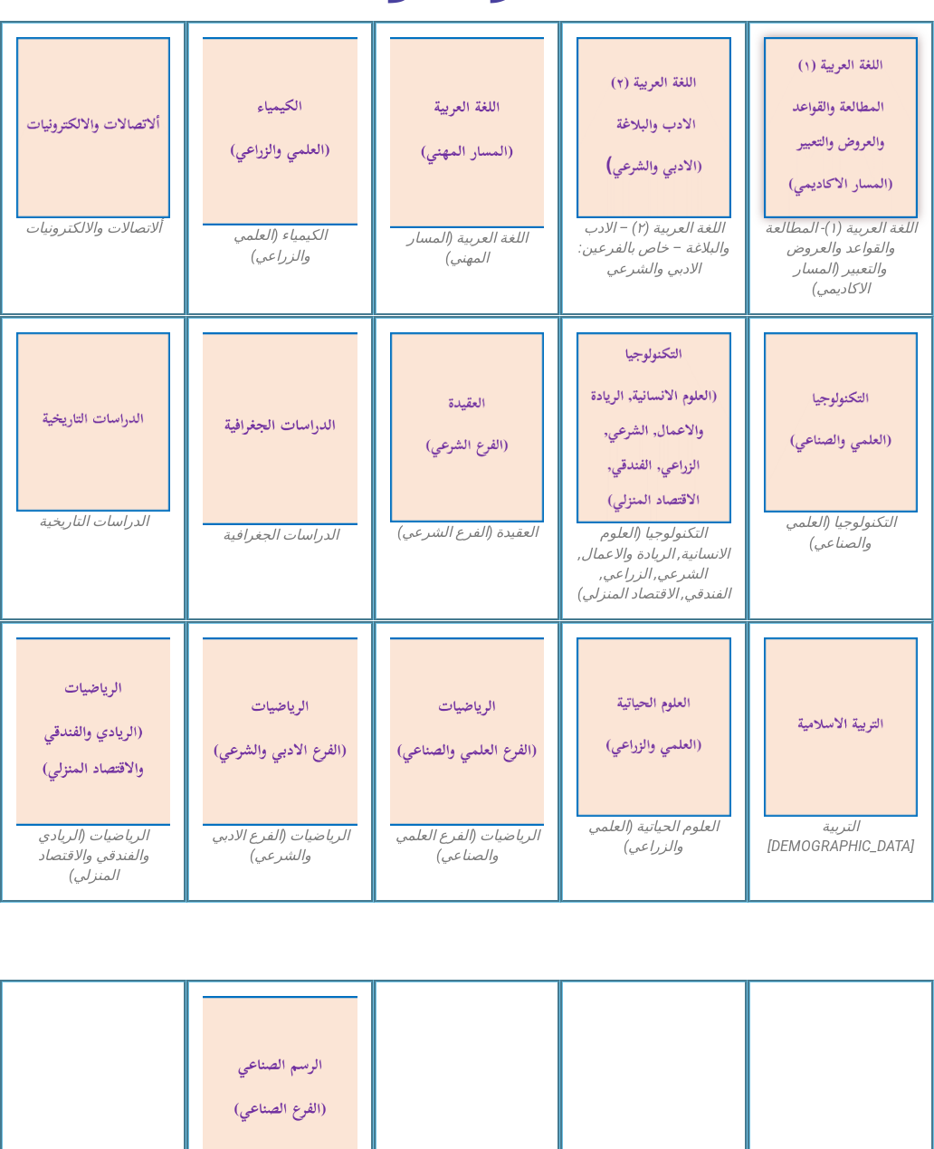
scroll to position [586, 0]
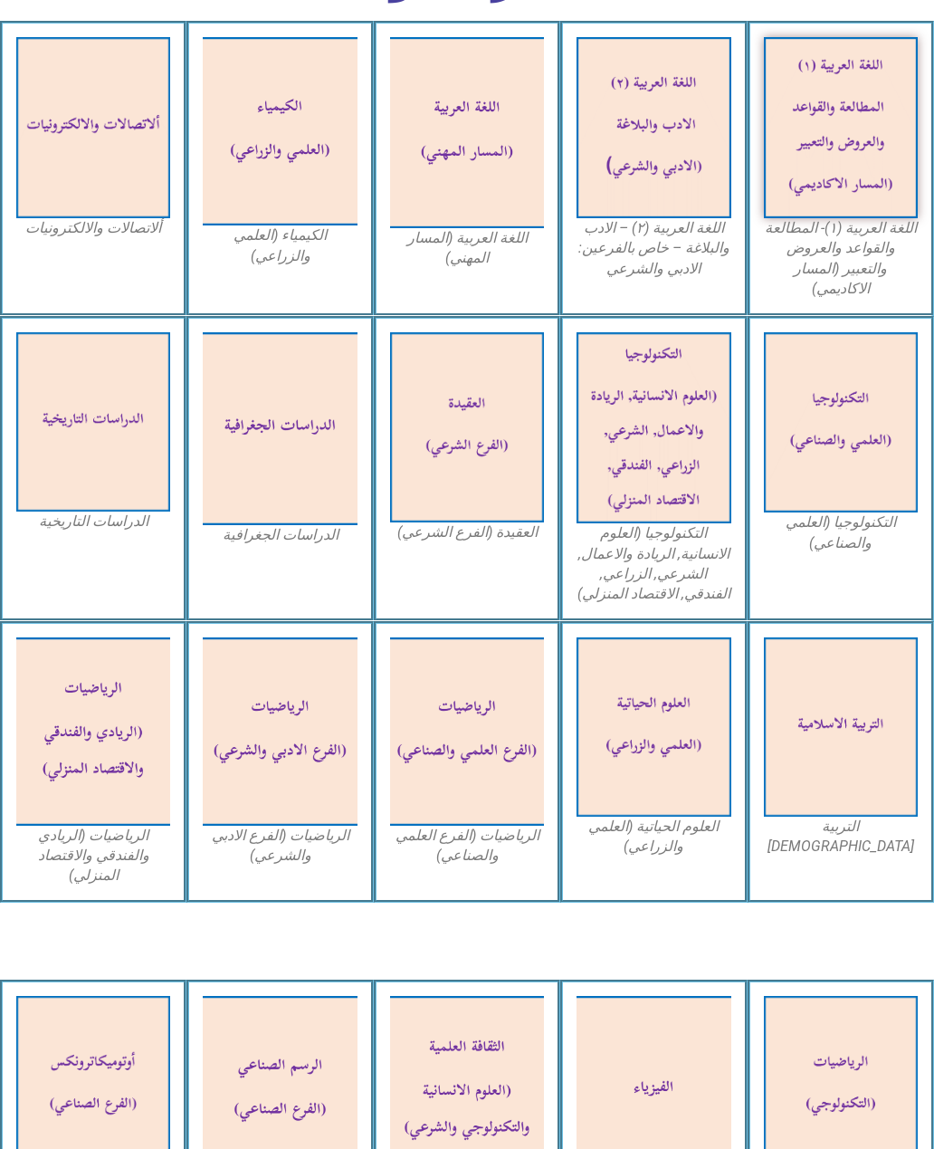
click at [482, 714] on img at bounding box center [467, 731] width 154 height 188
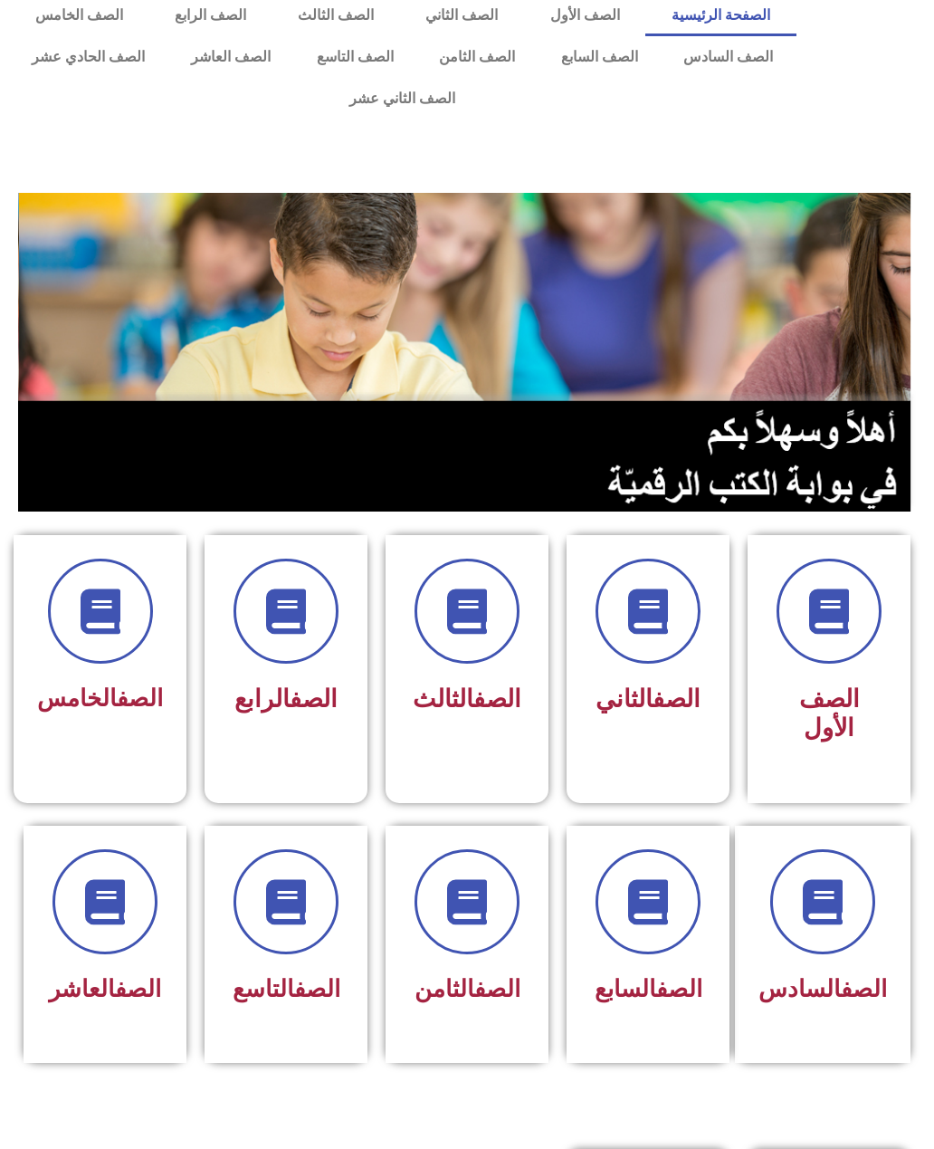
scroll to position [20, 0]
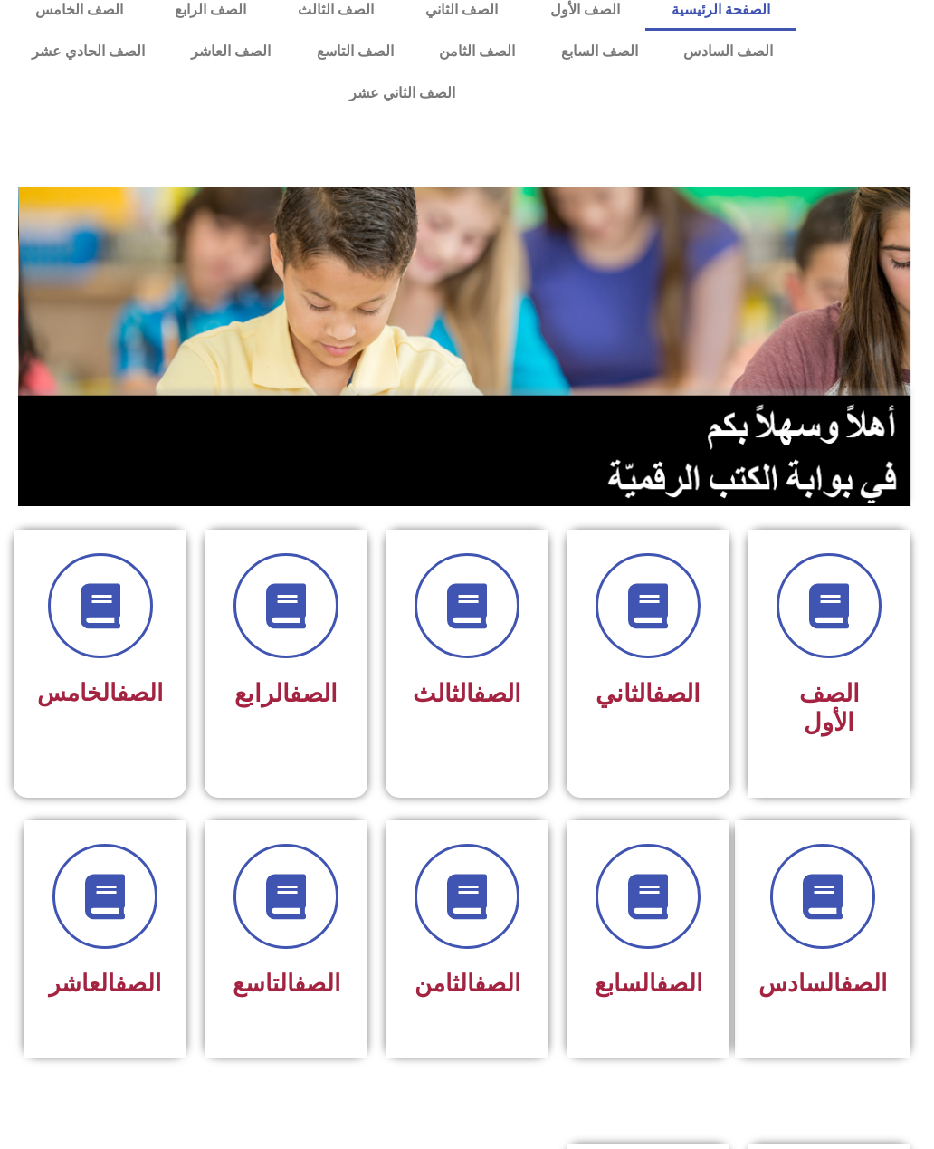
click at [113, 62] on link "الصف الحادي عشر" at bounding box center [88, 52] width 159 height 42
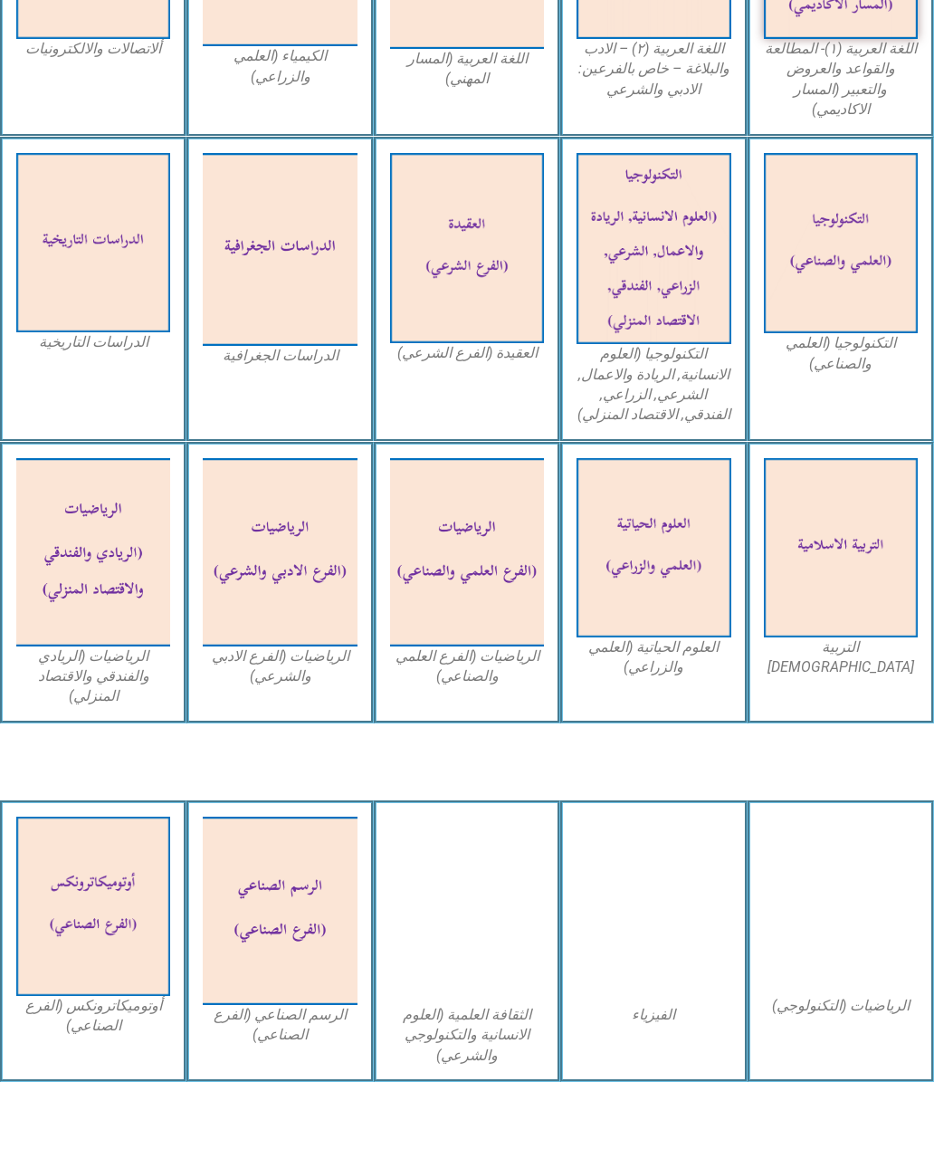
scroll to position [765, 0]
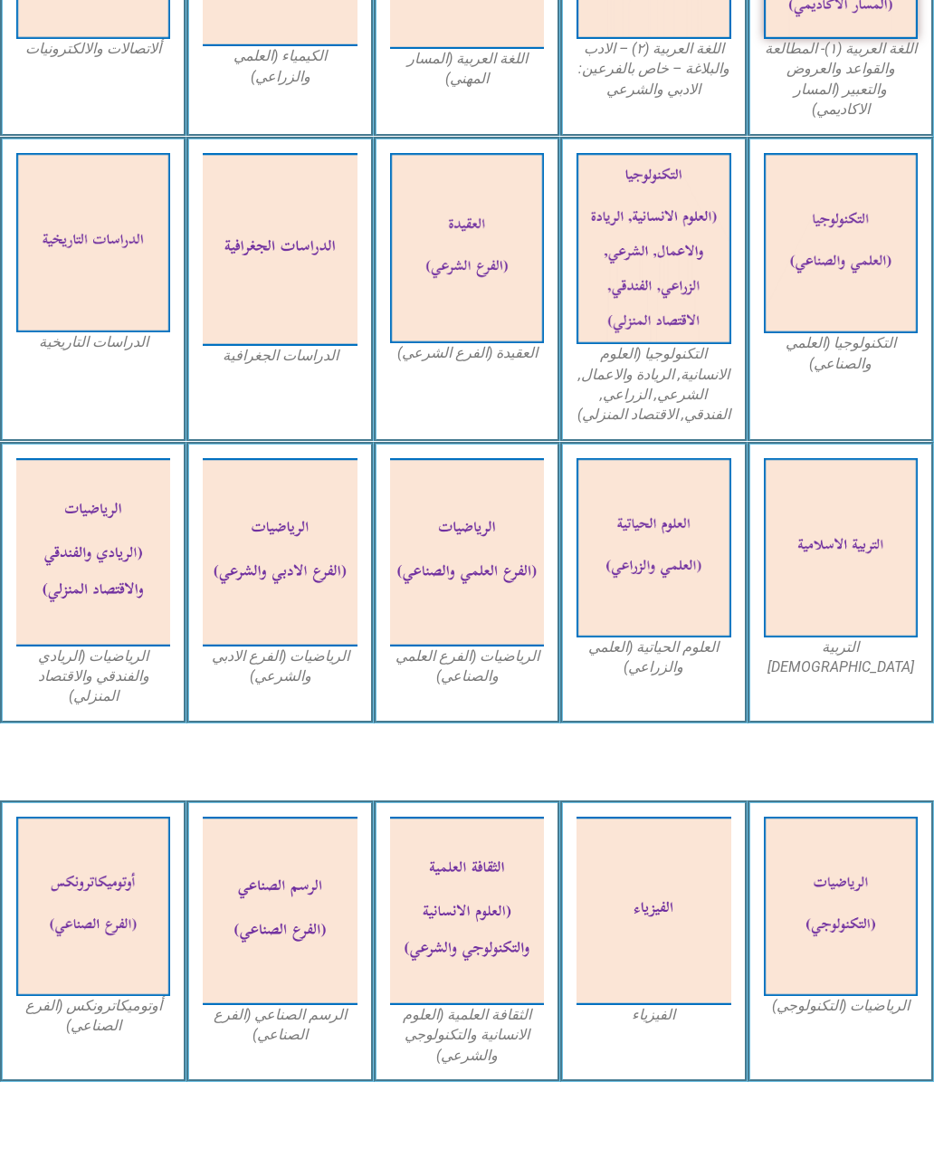
click at [692, 899] on img at bounding box center [654, 910] width 154 height 188
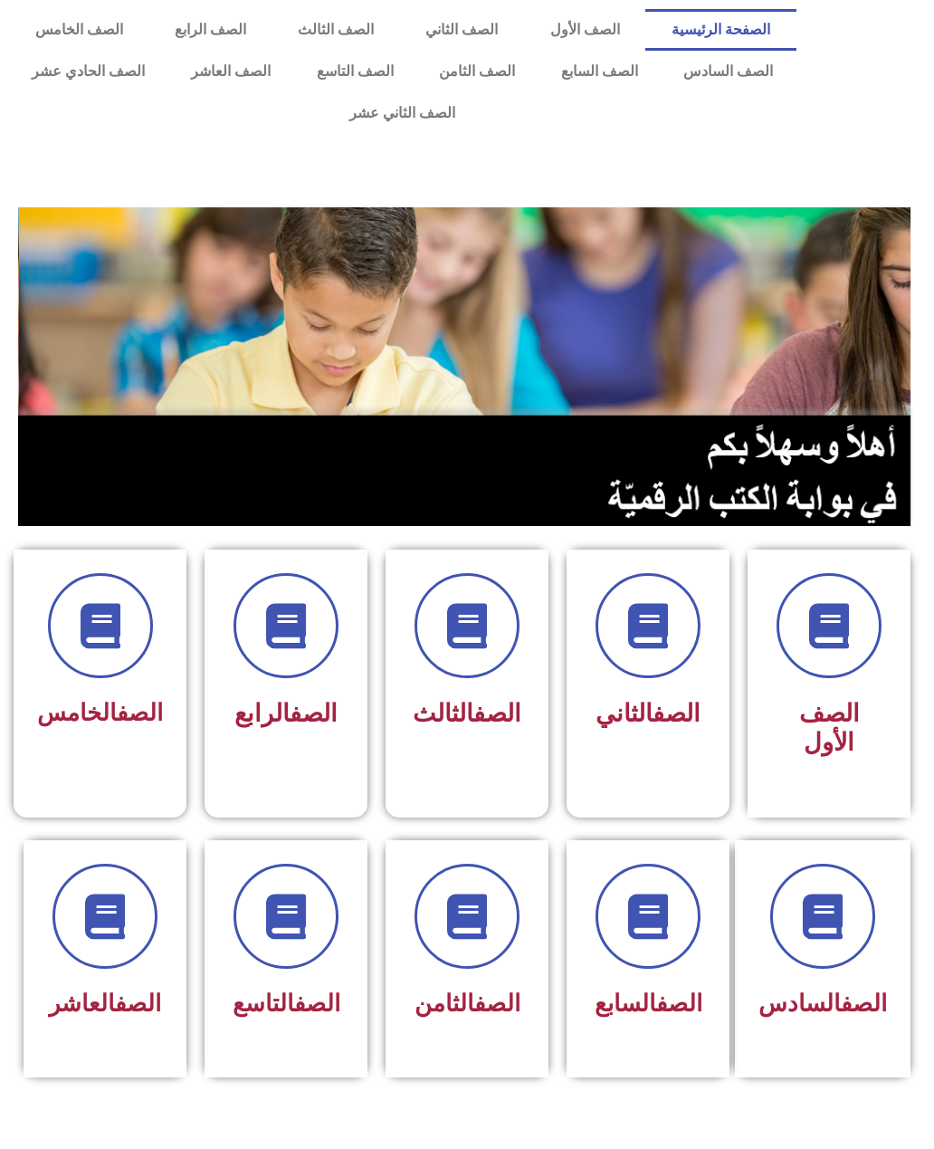
click at [104, 65] on link "الصف الحادي عشر" at bounding box center [88, 72] width 159 height 42
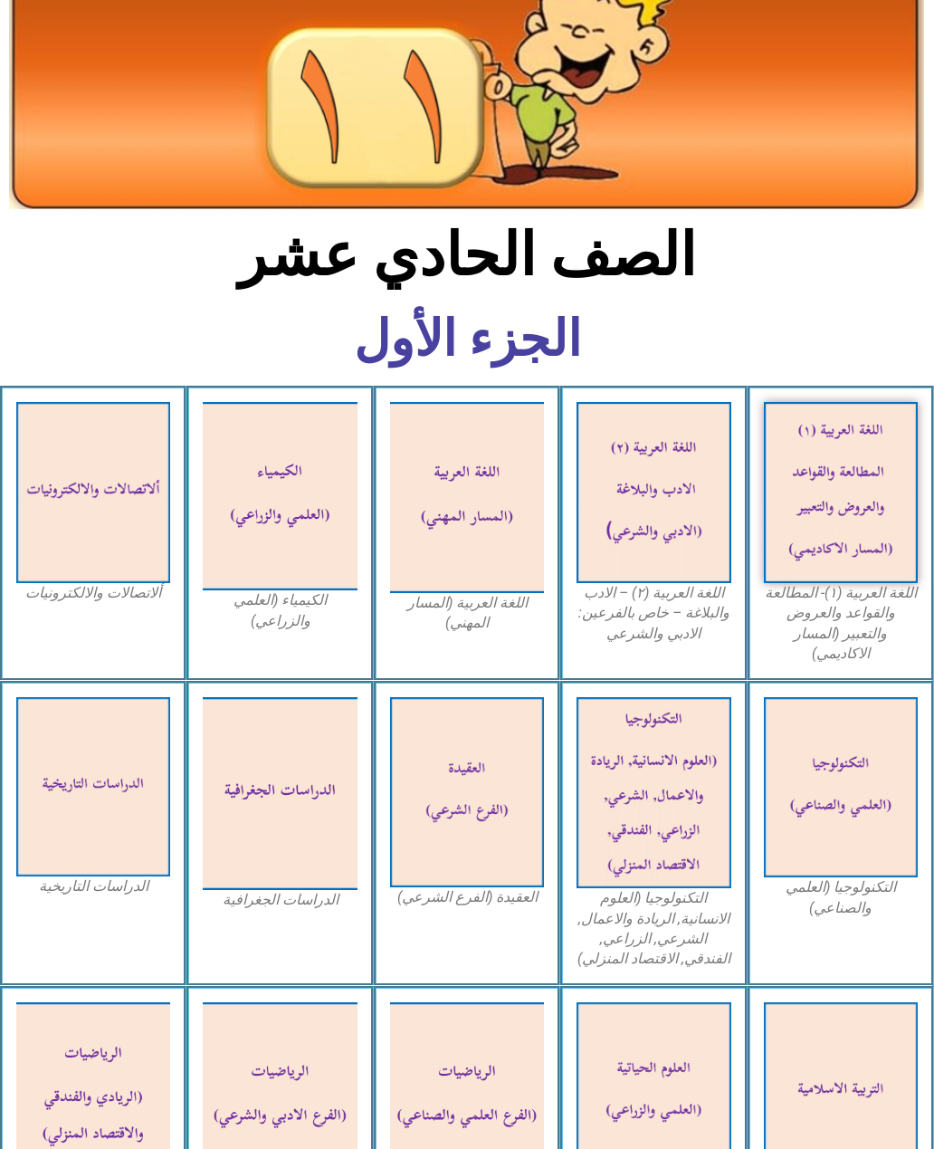
scroll to position [215, 0]
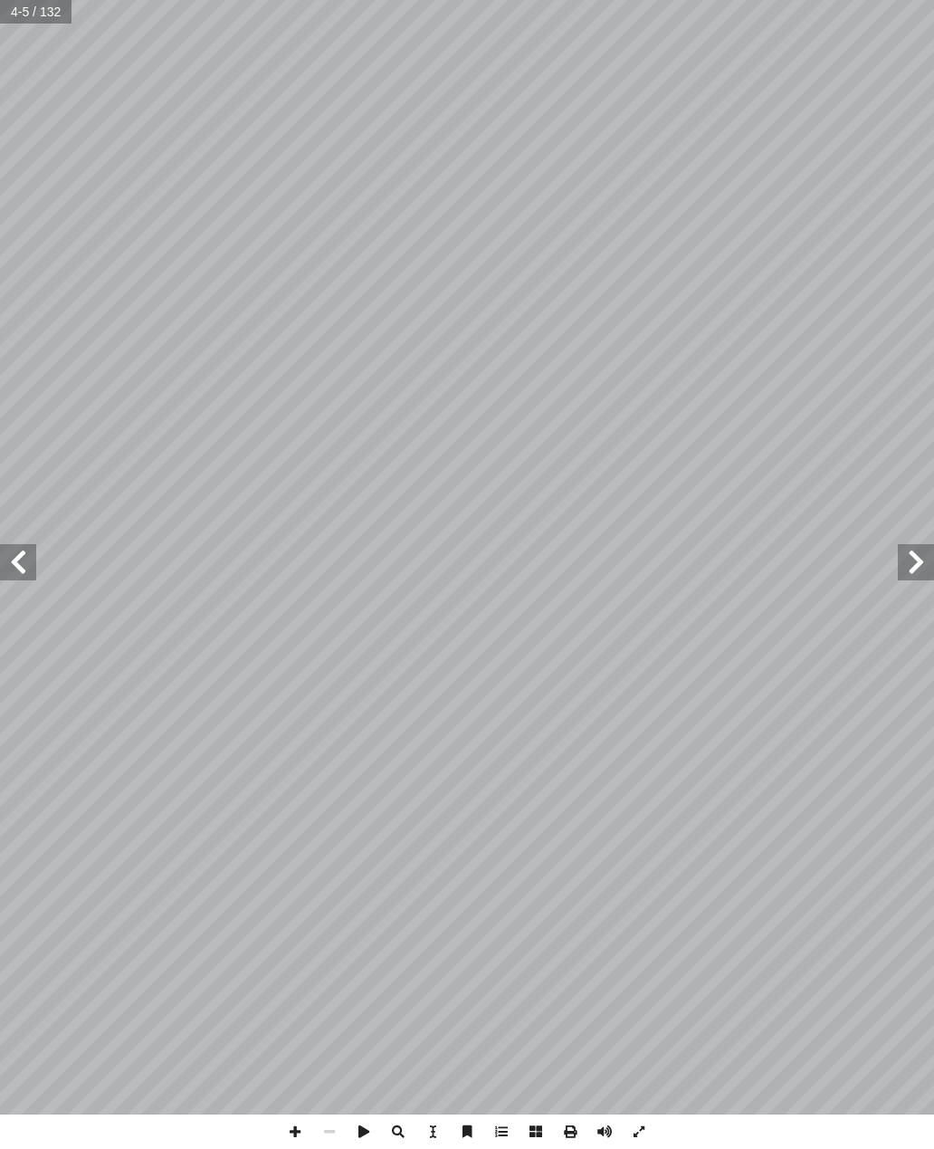
click at [21, 555] on span at bounding box center [18, 562] width 36 height 36
